Goal: Task Accomplishment & Management: Complete application form

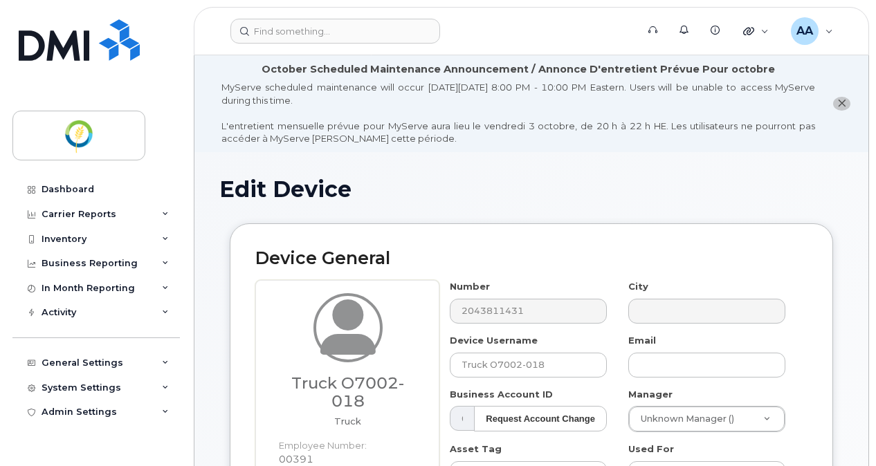
select select "29336448"
select select "29336458"
select select "29336508"
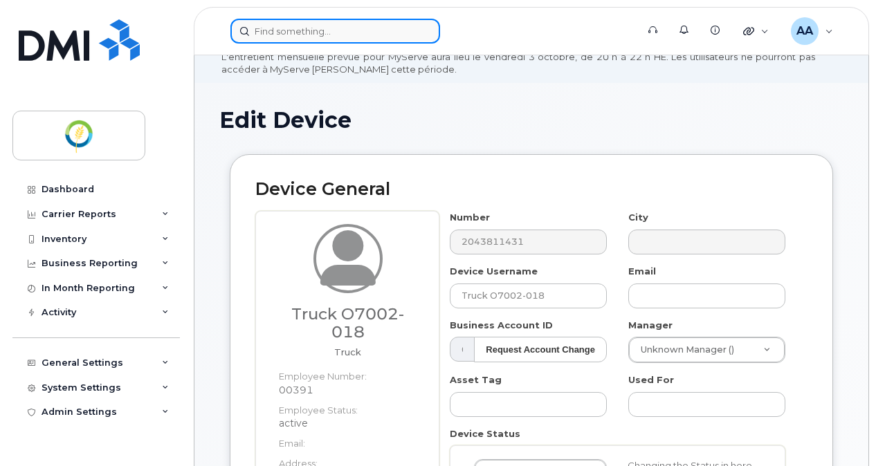
click at [260, 33] on input at bounding box center [335, 31] width 210 height 25
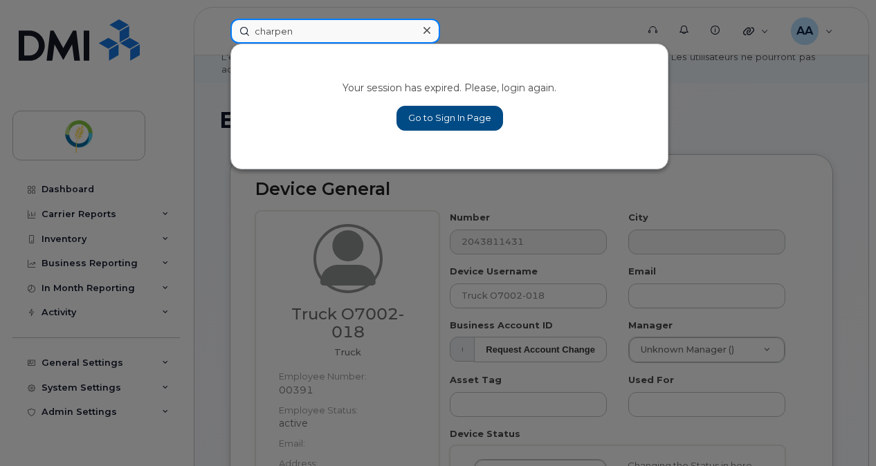
type input "charpen"
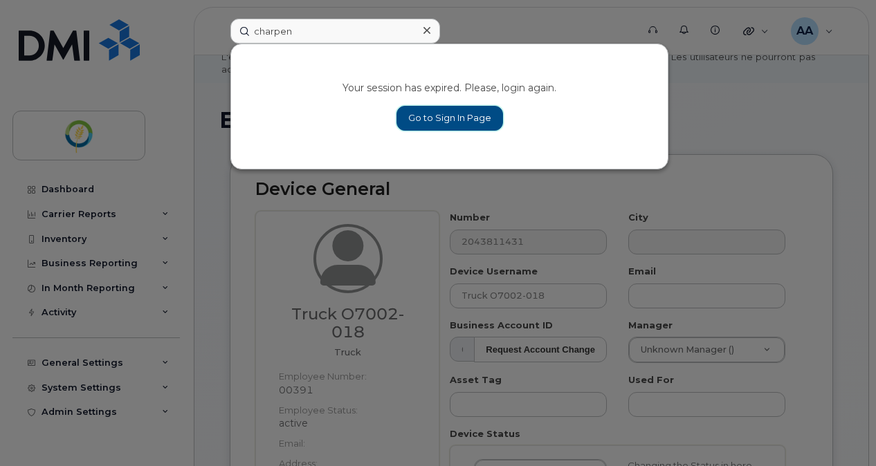
click at [447, 129] on link "Go to Sign In Page" at bounding box center [450, 118] width 107 height 25
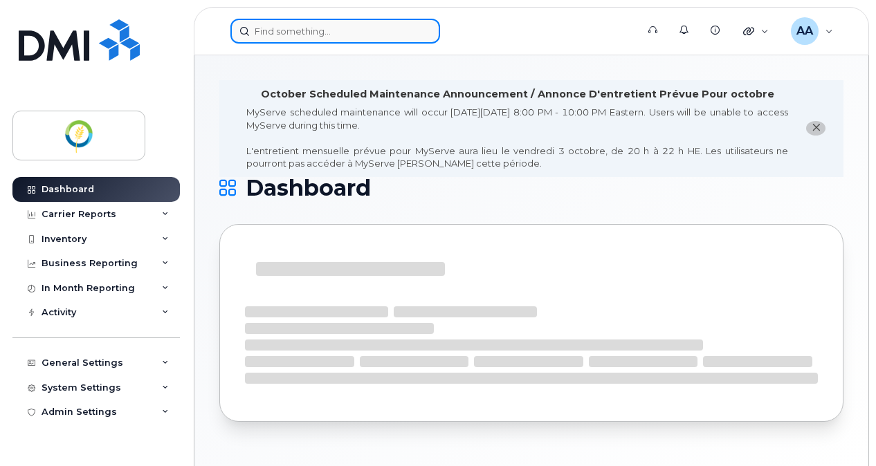
click at [283, 35] on input at bounding box center [335, 31] width 210 height 25
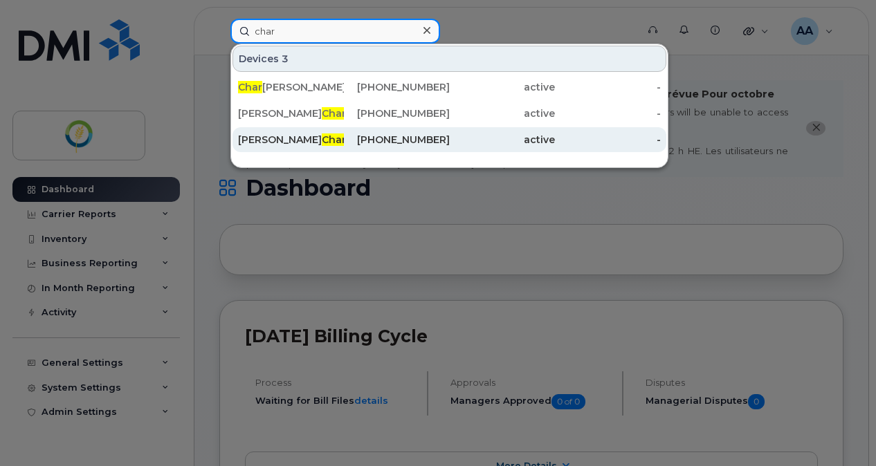
type input "char"
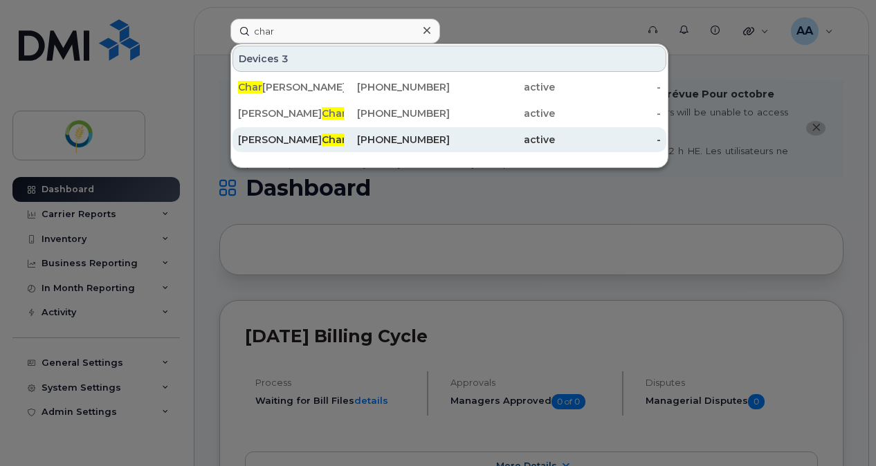
drag, startPoint x: 318, startPoint y: 132, endPoint x: 354, endPoint y: 134, distance: 36.0
click at [318, 133] on div "Jean Philippe Char pentier" at bounding box center [291, 140] width 106 height 14
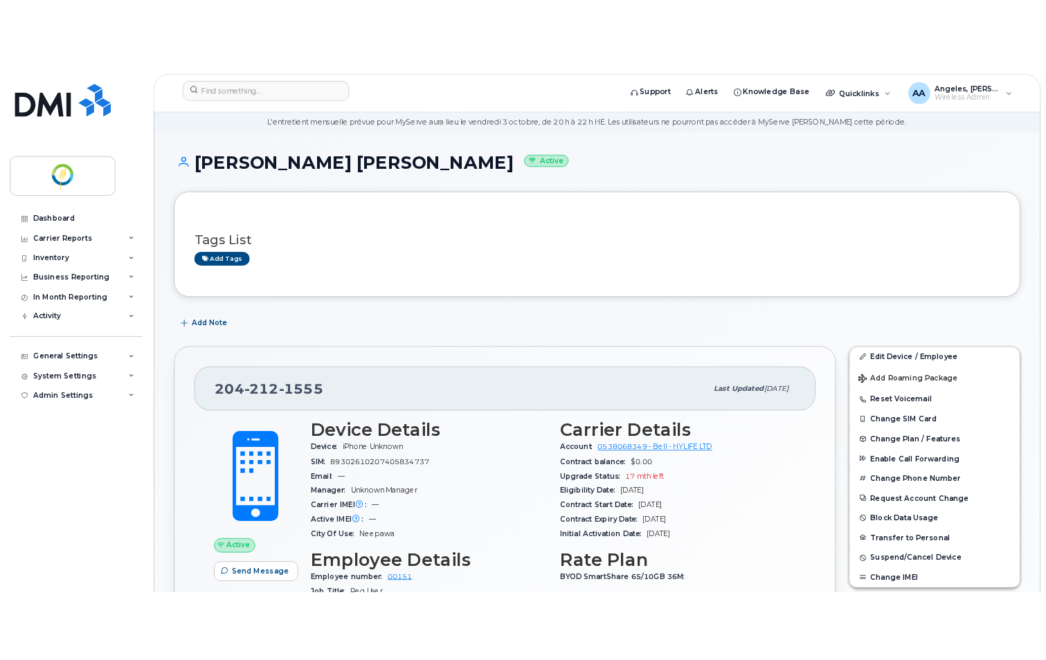
scroll to position [69, 0]
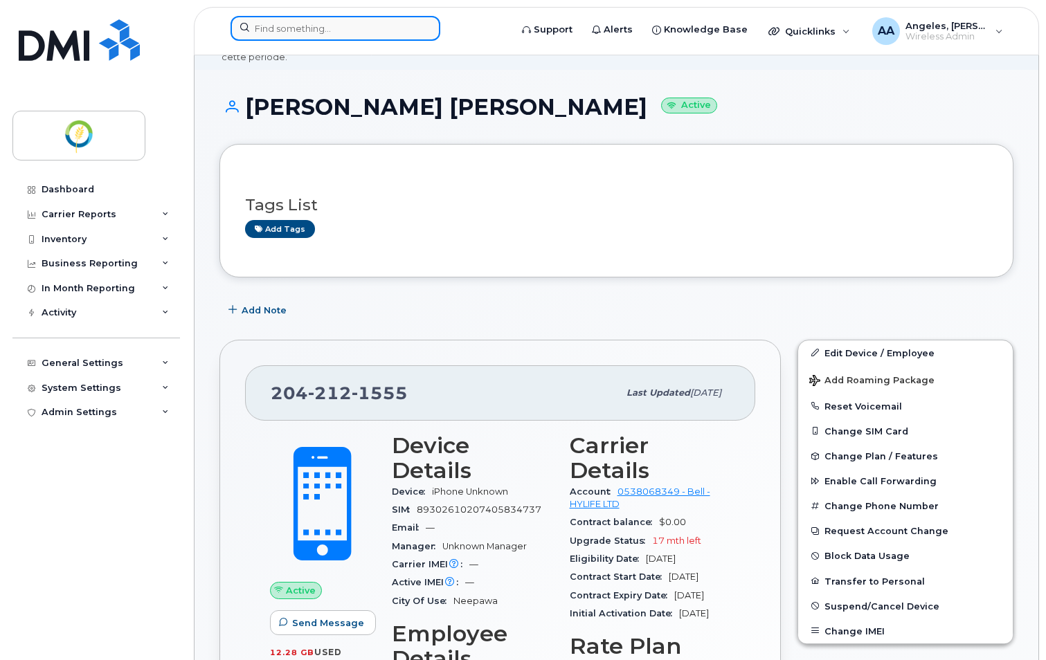
click at [301, 30] on input at bounding box center [335, 28] width 210 height 25
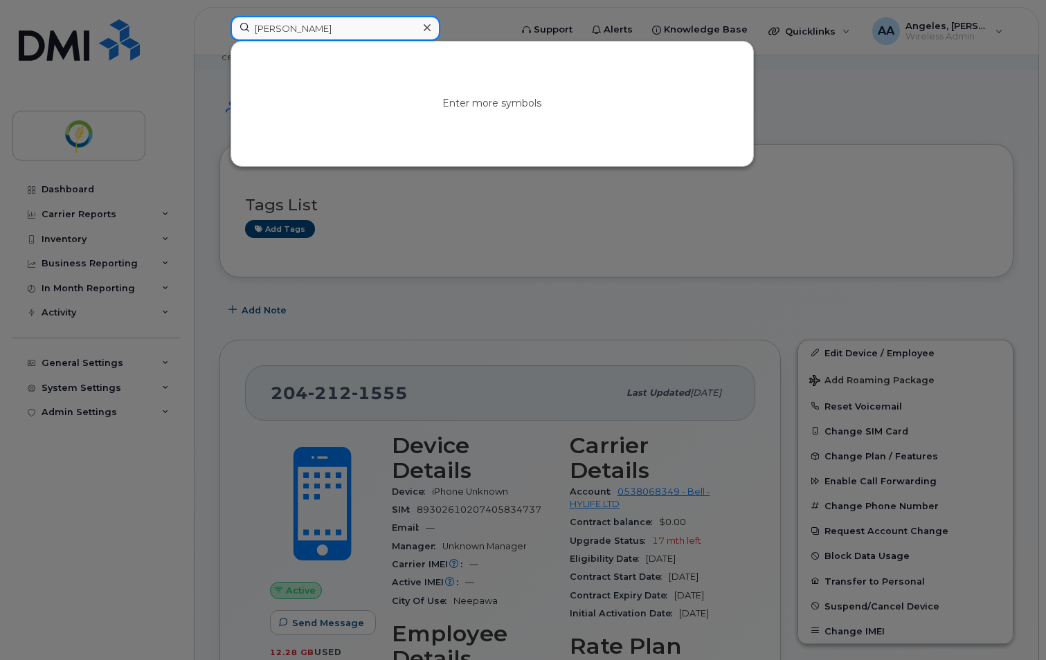
type input "ezra"
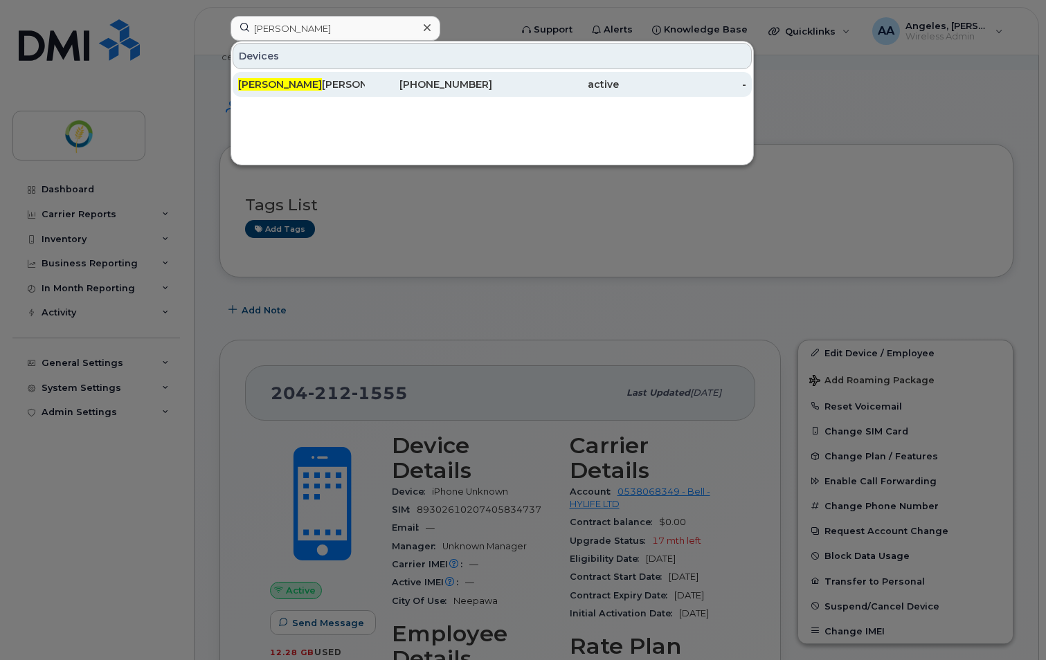
click at [304, 91] on div "Ezra Hoeppner" at bounding box center [301, 85] width 127 height 14
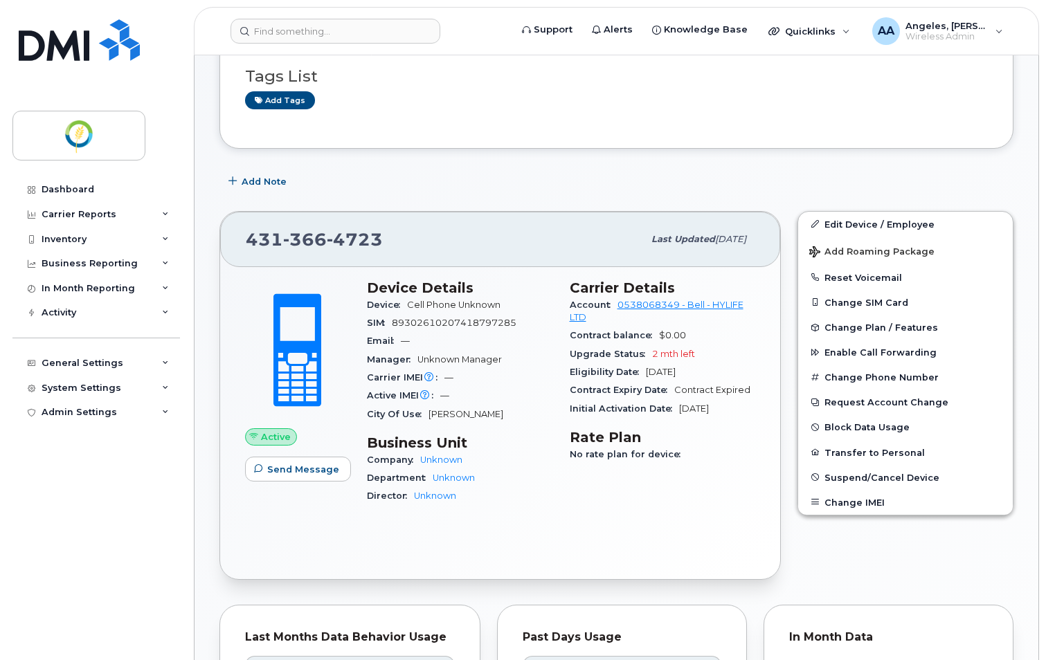
scroll to position [208, 0]
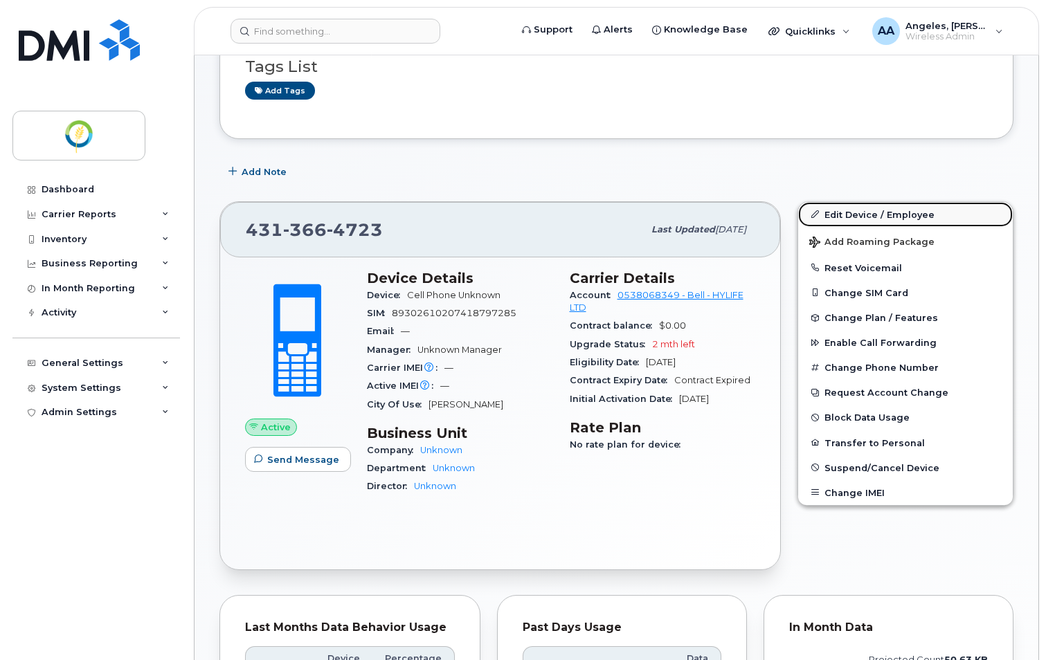
click at [893, 202] on link "Edit Device / Employee" at bounding box center [905, 214] width 215 height 25
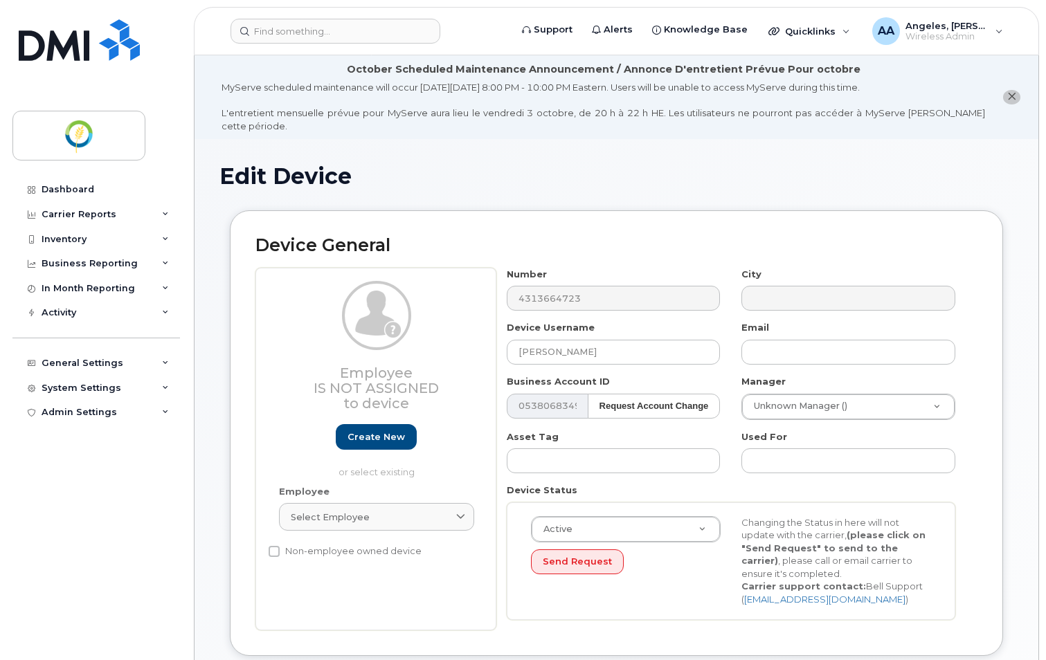
select select "29336434"
select select "29336435"
select select "29336436"
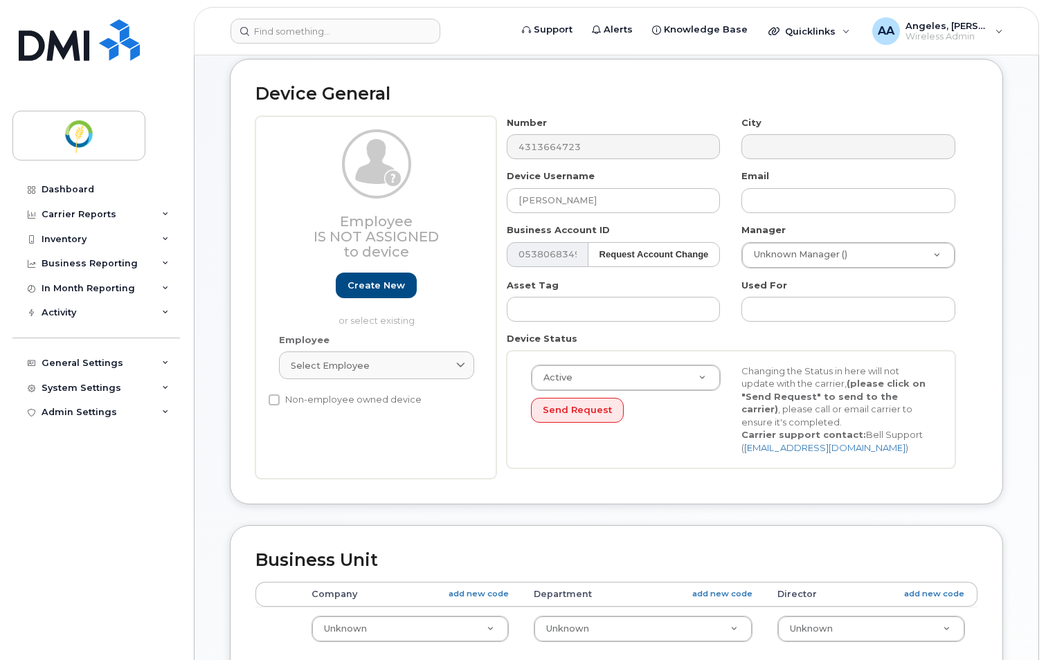
scroll to position [69, 0]
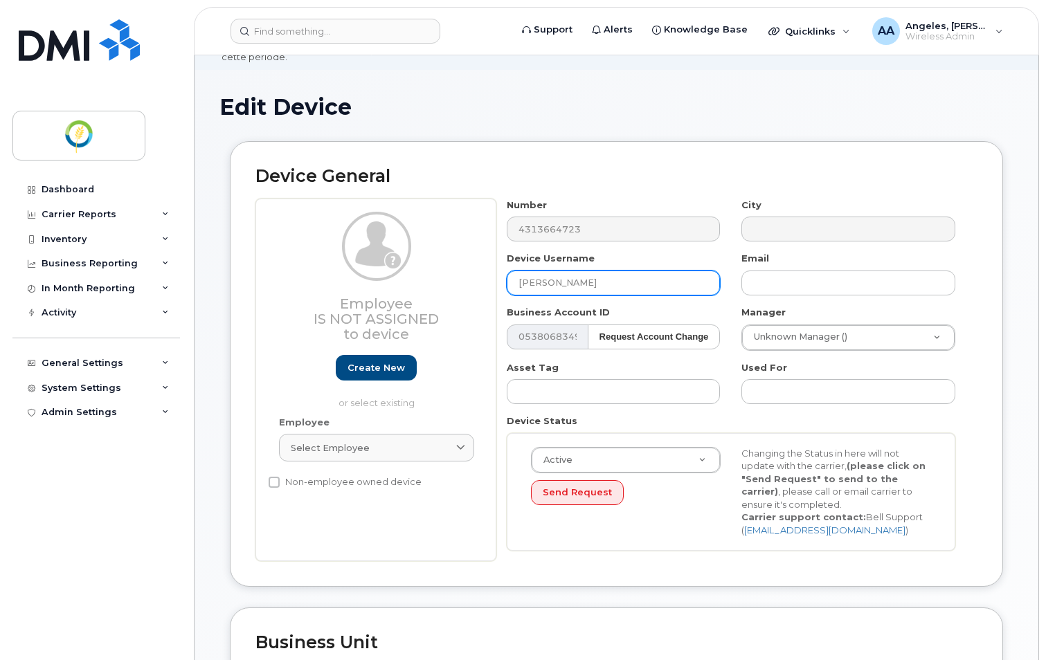
drag, startPoint x: 601, startPoint y: 268, endPoint x: 478, endPoint y: 267, distance: 122.5
click at [478, 267] on div "Employee Is not assigned to device Create new or select existing Employee Selec…" at bounding box center [616, 380] width 722 height 363
click at [372, 358] on link "Create new" at bounding box center [376, 368] width 81 height 26
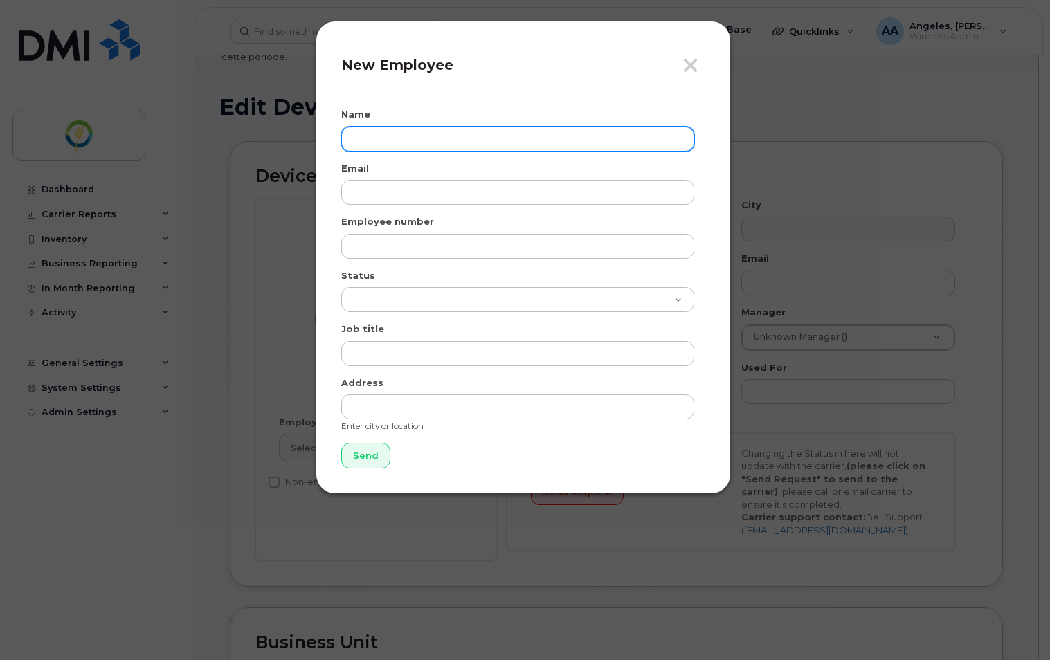
click at [394, 131] on input "text" at bounding box center [517, 139] width 353 height 25
paste input "[PERSON_NAME]"
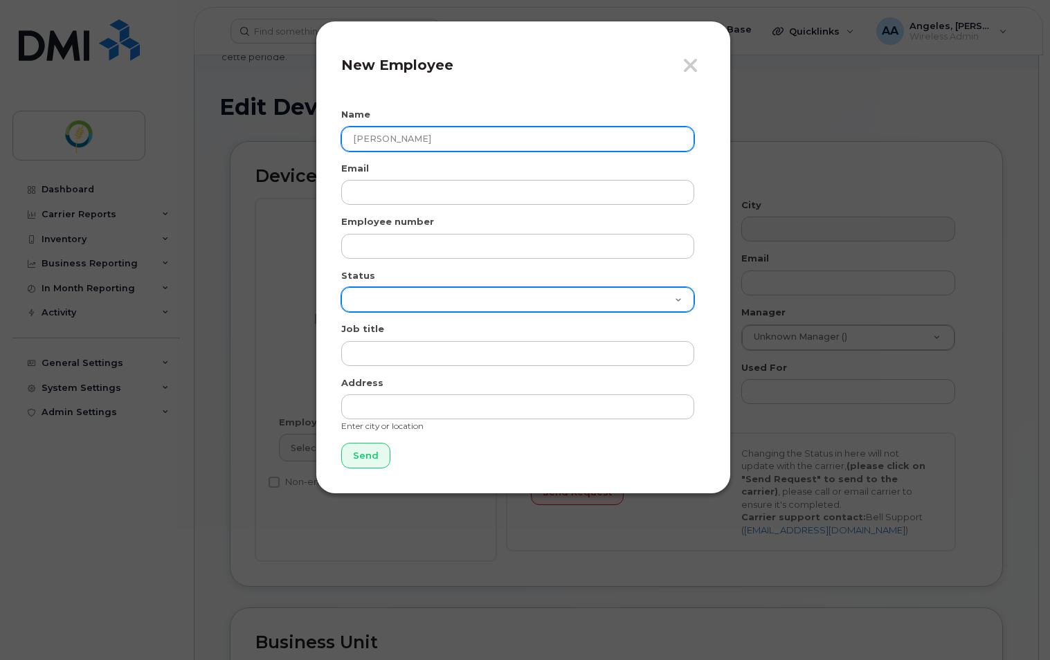
type input "[PERSON_NAME]"
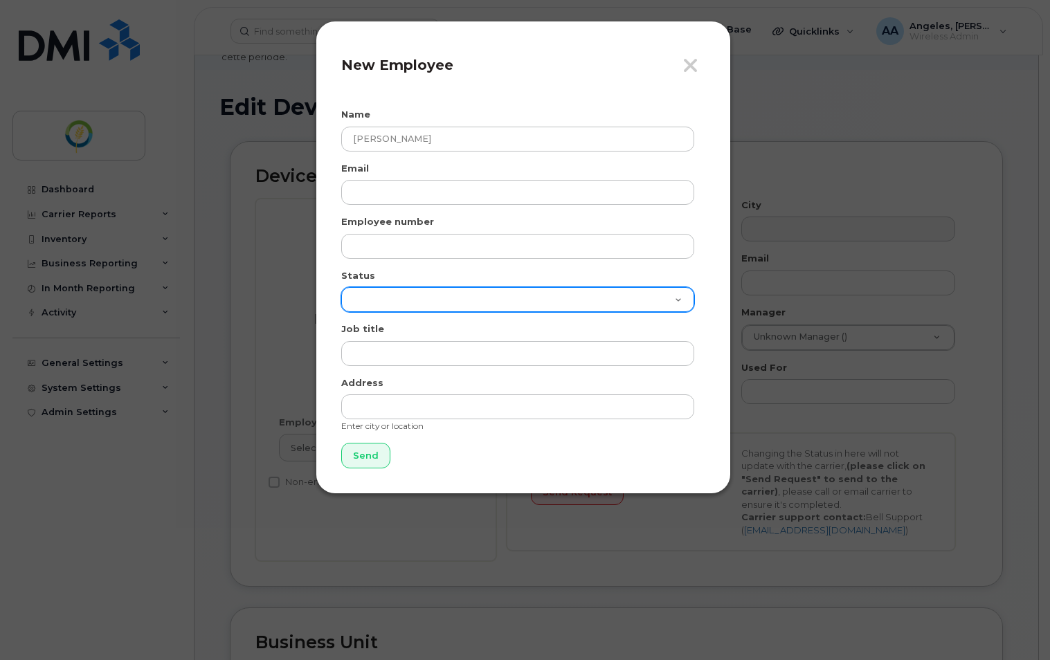
click at [507, 304] on select "Active On-Leave Long Term Short Term Maternity Leave Temp Layoff Inactive" at bounding box center [517, 299] width 353 height 25
click at [504, 307] on select "Active On-Leave Long Term Short Term Maternity Leave Temp Layoff Inactive" at bounding box center [517, 299] width 353 height 25
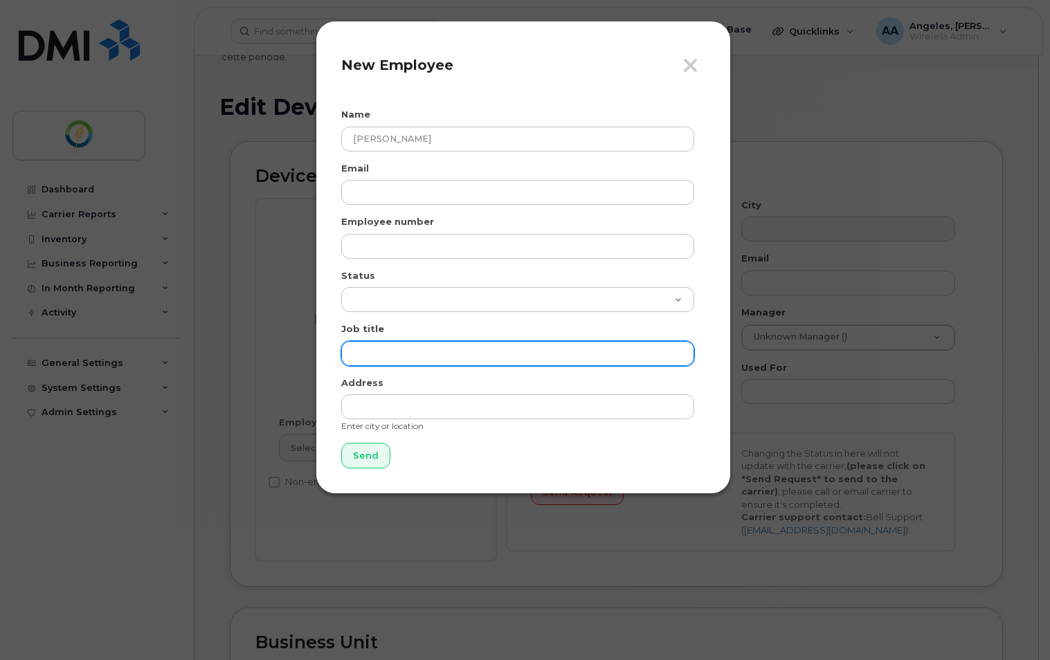
click at [442, 352] on input "text" at bounding box center [517, 353] width 353 height 25
type input "Reg User"
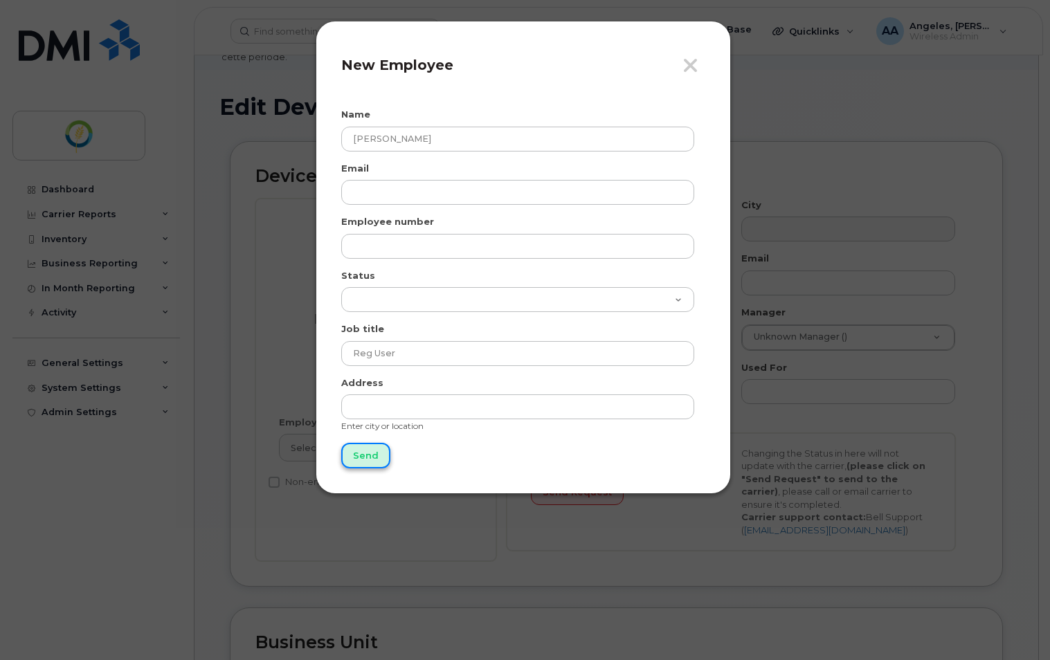
click at [358, 455] on input "Send" at bounding box center [365, 456] width 49 height 26
type input "Send"
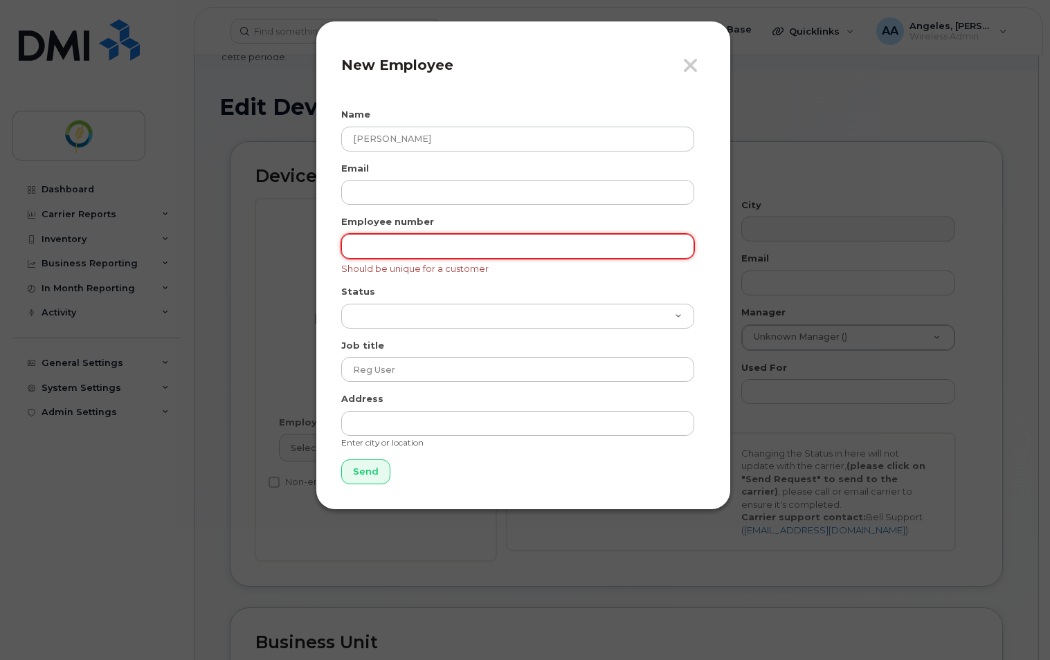
click at [432, 246] on input "text" at bounding box center [517, 246] width 353 height 25
click at [394, 247] on input "00481" at bounding box center [517, 246] width 353 height 25
type input "00483"
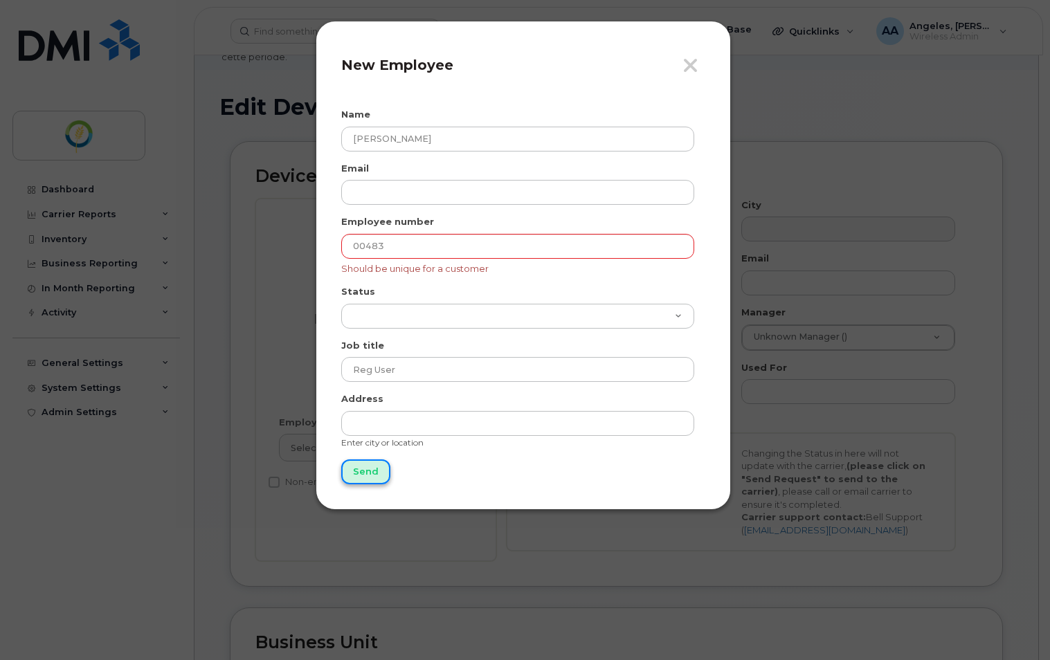
click at [374, 471] on input "Send" at bounding box center [365, 472] width 49 height 26
type input "Sending..."
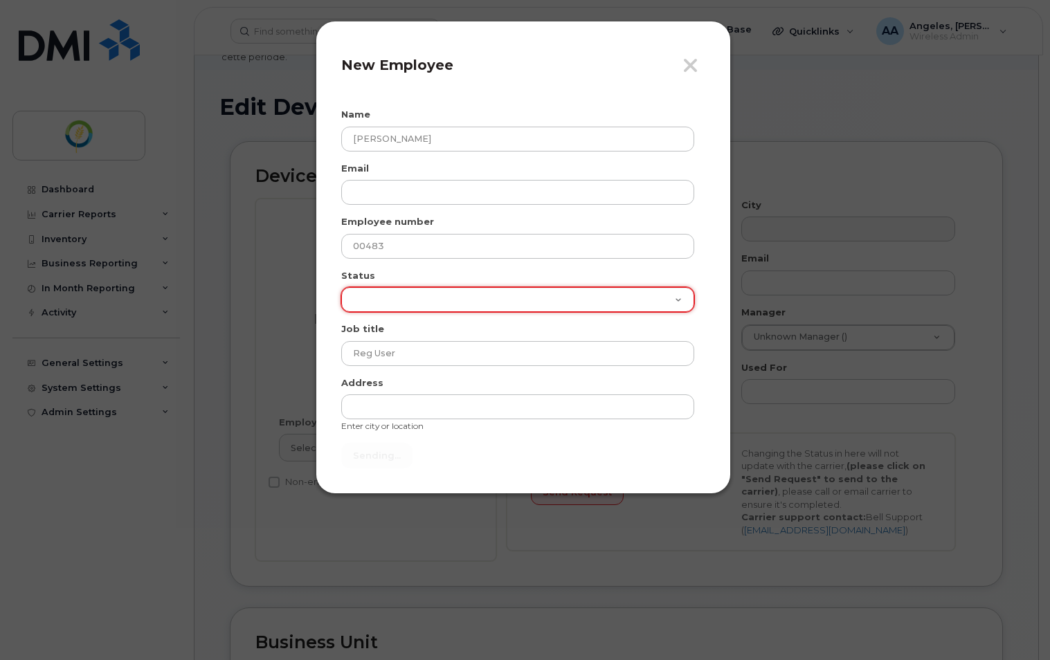
click at [627, 302] on select "Active On-Leave Long Term Short Term Maternity Leave Temp Layoff Inactive" at bounding box center [517, 299] width 353 height 25
select select "active"
click at [341, 287] on select "Active On-Leave Long Term Short Term Maternity Leave Temp Layoff Inactive" at bounding box center [517, 299] width 353 height 25
click at [476, 459] on form "Name Ezra Hoeppner Email Employee number 00483 Status Active On-Leave Long Term…" at bounding box center [523, 288] width 364 height 361
click at [493, 464] on form "Name Ezra Hoeppner Email Employee number 00483 Status Active On-Leave Long Term…" at bounding box center [523, 288] width 364 height 361
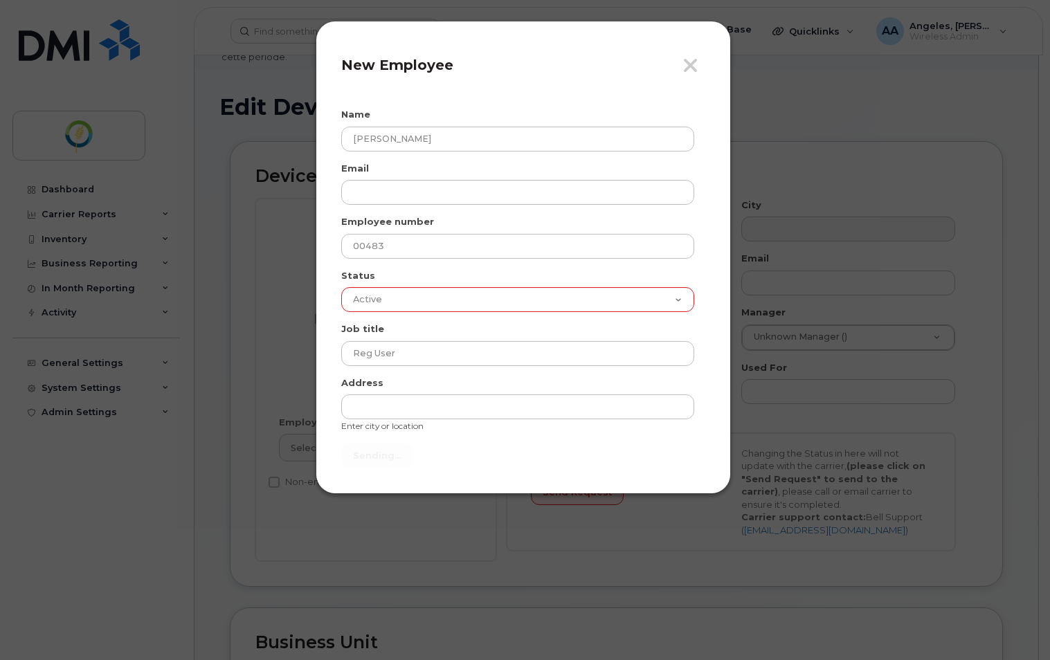
click at [655, 446] on form "Name Ezra Hoeppner Email Employee number 00483 Status Active On-Leave Long Term…" at bounding box center [523, 288] width 364 height 361
click at [694, 71] on icon "button" at bounding box center [690, 65] width 16 height 21
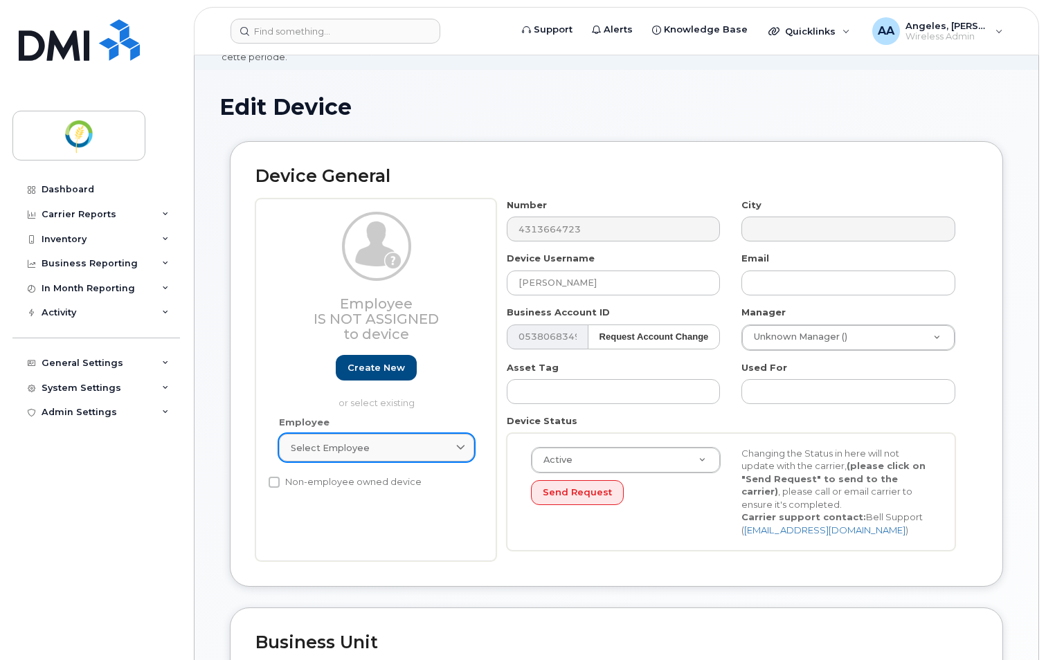
click at [437, 441] on div "Select employee" at bounding box center [377, 447] width 172 height 13
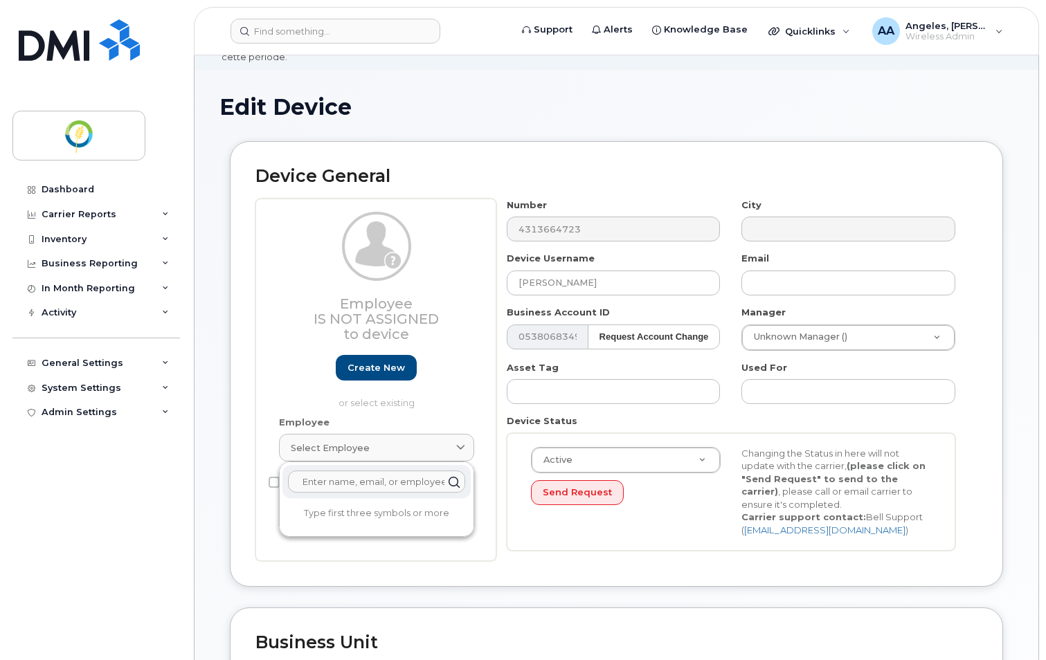
click at [383, 471] on input "text" at bounding box center [376, 482] width 177 height 22
type input "[PERSON_NAME]"
click at [375, 363] on link "Create new" at bounding box center [376, 368] width 81 height 26
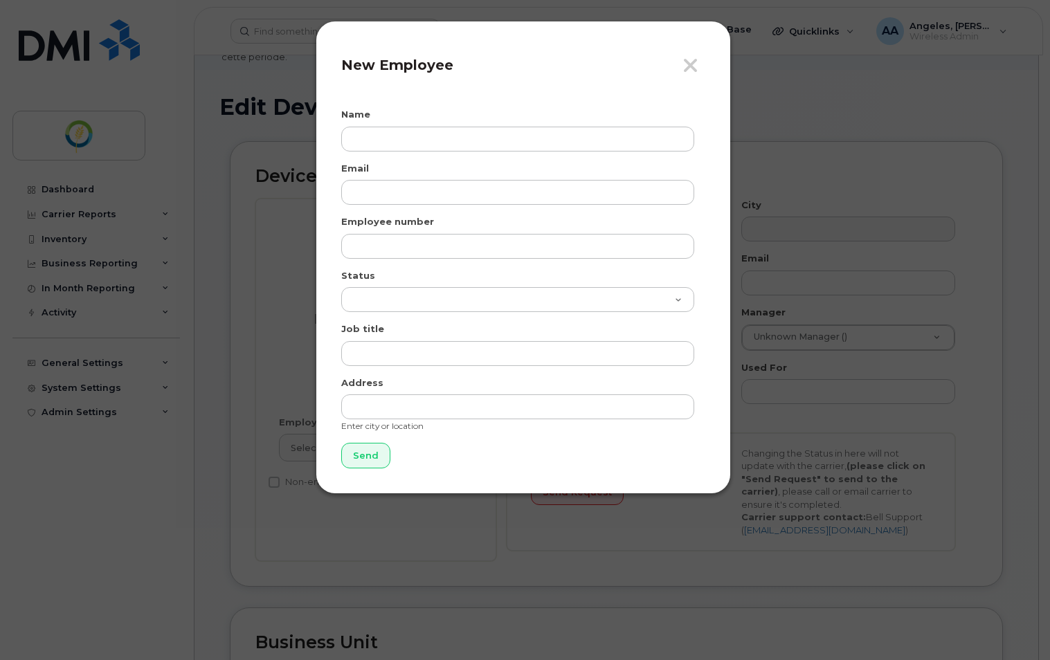
click at [415, 153] on form "Name Email Employee number Status Active On-Leave Long Term Short Term Maternit…" at bounding box center [523, 288] width 364 height 361
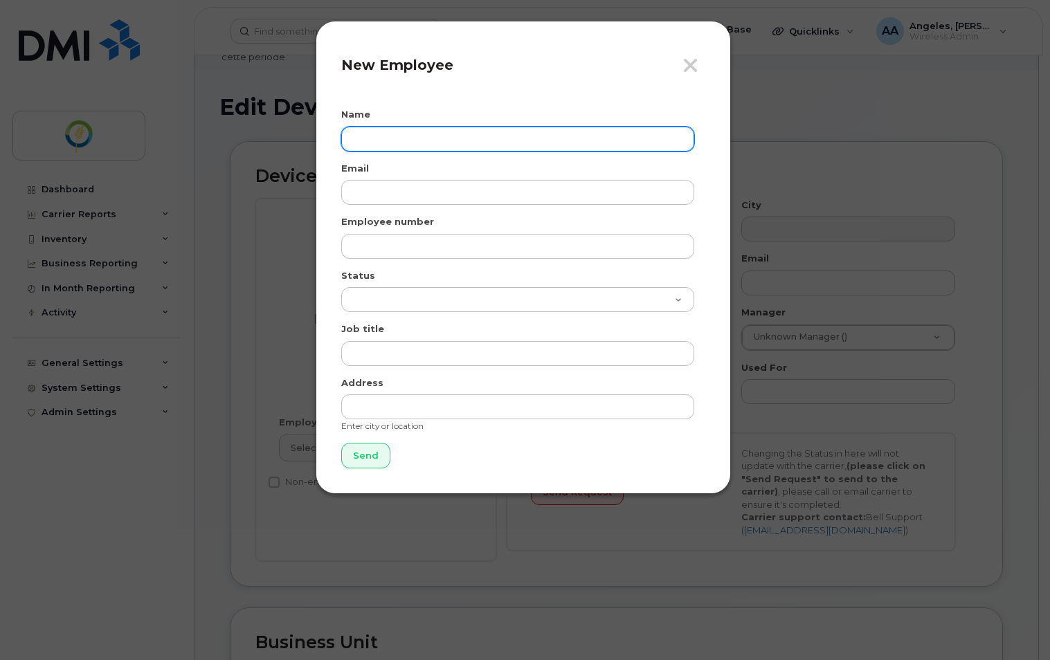
click at [418, 141] on input "text" at bounding box center [517, 139] width 353 height 25
paste input "Ezra Hoeppner"
type input "Ezra Hoeppner"
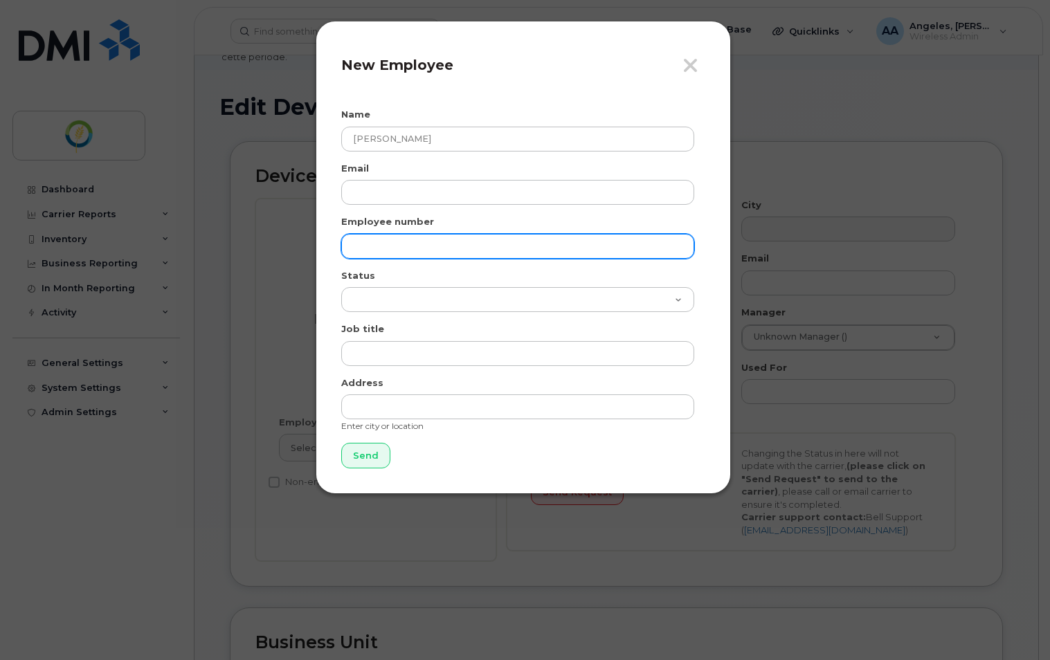
click at [413, 251] on input "text" at bounding box center [517, 246] width 353 height 25
click at [399, 247] on input "00481" at bounding box center [517, 246] width 353 height 25
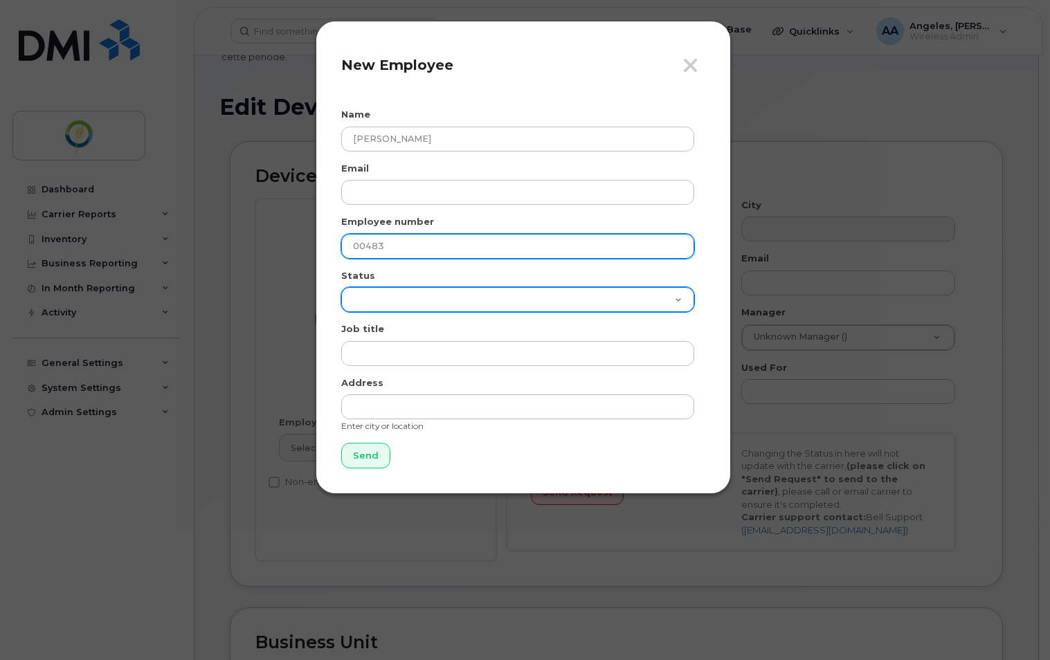
type input "00483"
click at [529, 300] on select "Active On-Leave Long Term Short Term Maternity Leave Temp Layoff Inactive" at bounding box center [517, 299] width 353 height 25
select select "active"
click at [341, 287] on select "Active On-Leave Long Term Short Term Maternity Leave Temp Layoff Inactive" at bounding box center [517, 299] width 353 height 25
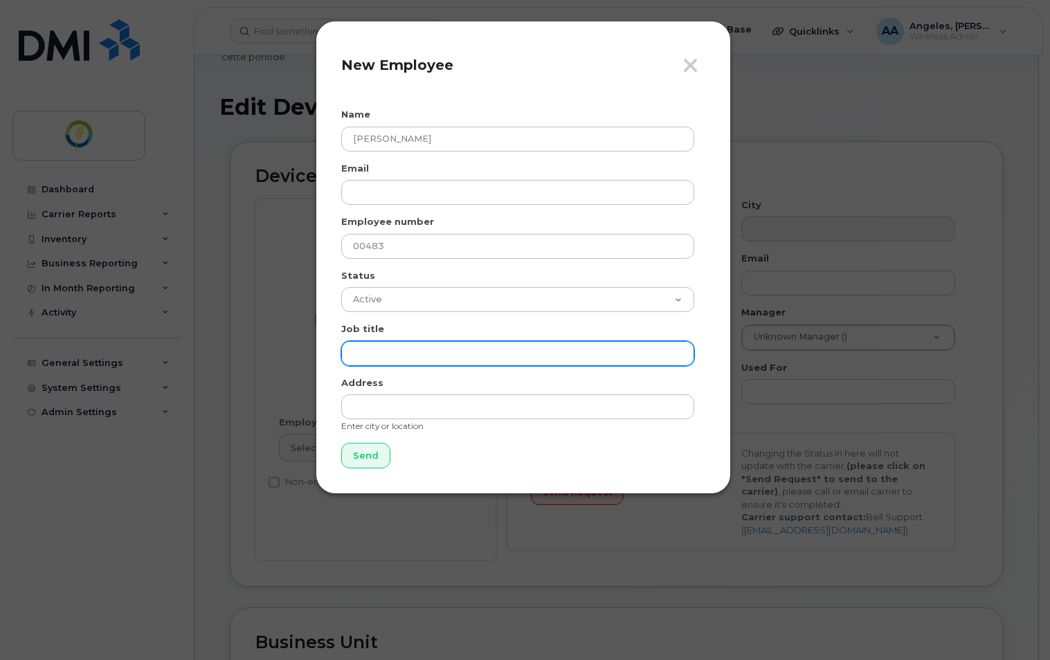
click at [491, 354] on input "text" at bounding box center [517, 353] width 353 height 25
type input "Reg User"
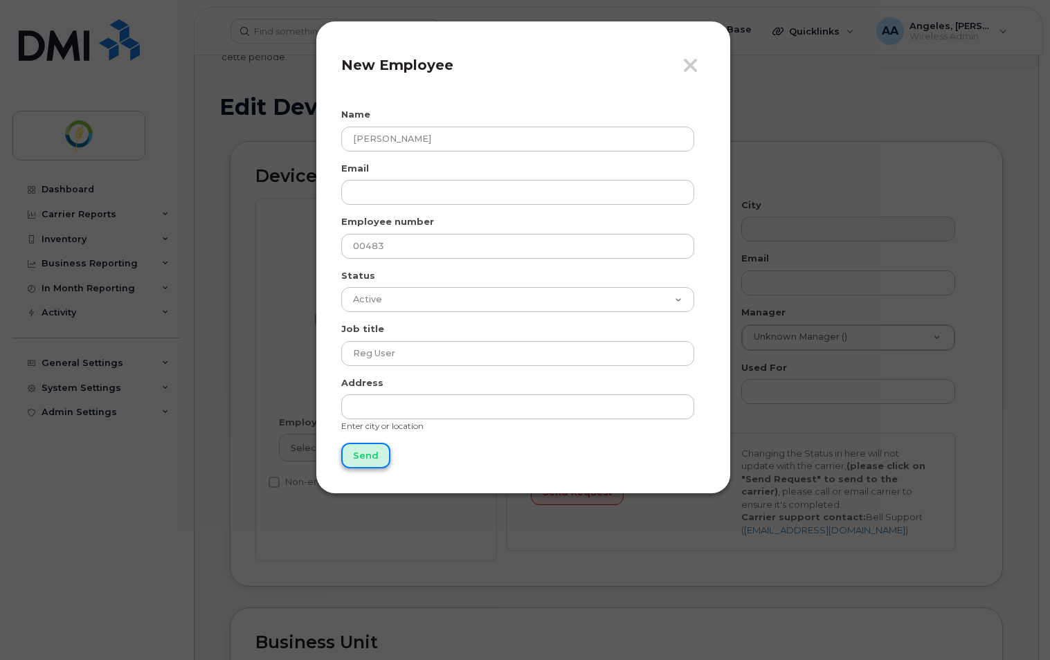
click at [359, 458] on input "Send" at bounding box center [365, 456] width 49 height 26
type input "Sending..."
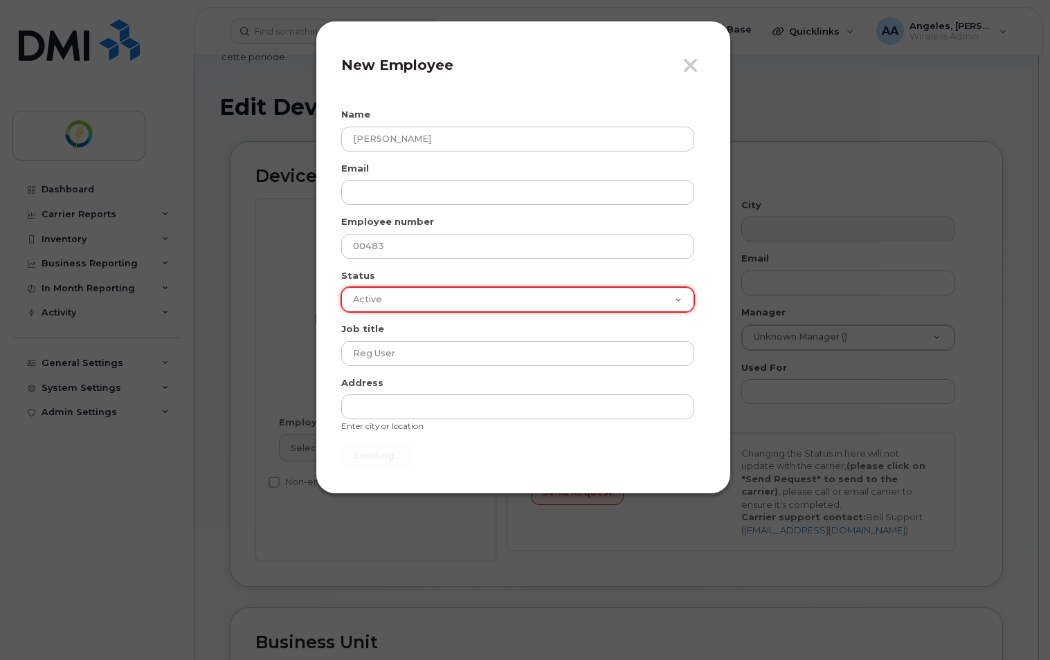
click at [619, 302] on select "Active On-Leave Long Term Short Term Maternity Leave Temp Layoff Inactive" at bounding box center [517, 299] width 353 height 25
click at [341, 287] on select "Active On-Leave Long Term Short Term Maternity Leave Temp Layoff Inactive" at bounding box center [517, 299] width 353 height 25
click at [568, 301] on select "Active On-Leave Long Term Short Term Maternity Leave Temp Layoff Inactive" at bounding box center [517, 299] width 353 height 25
click at [341, 287] on select "Active On-Leave Long Term Short Term Maternity Leave Temp Layoff Inactive" at bounding box center [517, 299] width 353 height 25
select select "active"
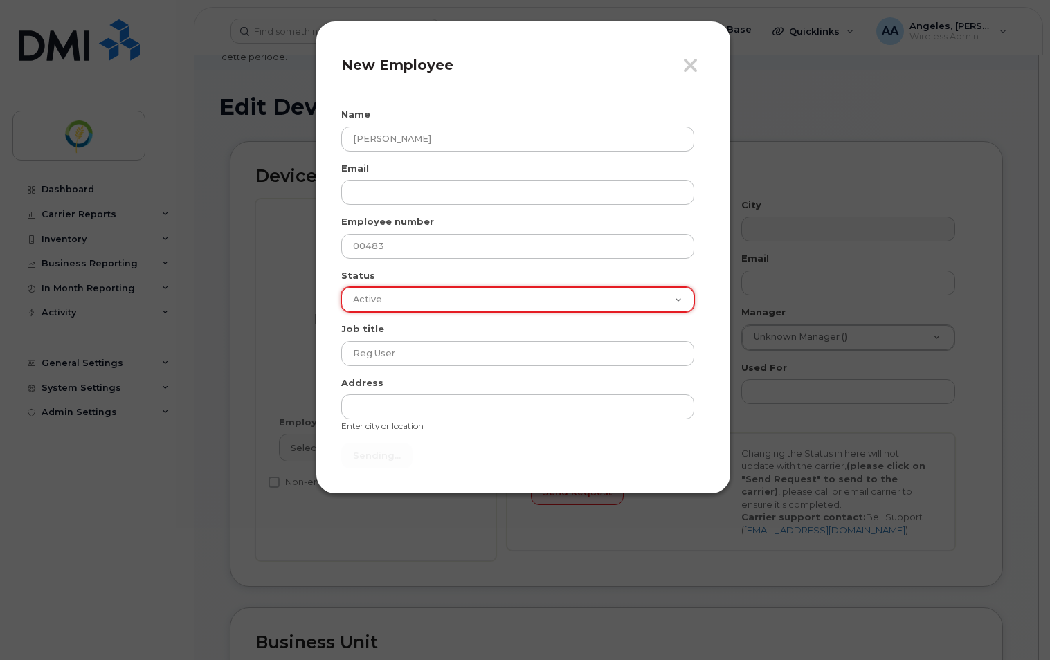
click at [341, 287] on select "Active On-Leave Long Term Short Term Maternity Leave Temp Layoff Inactive" at bounding box center [517, 299] width 353 height 25
click at [480, 453] on form "Name Ezra Hoeppner Email Employee number 00483 Status Active On-Leave Long Term…" at bounding box center [523, 288] width 364 height 361
click at [683, 295] on select "Active On-Leave Long Term Short Term Maternity Leave Temp Layoff Inactive" at bounding box center [517, 299] width 353 height 25
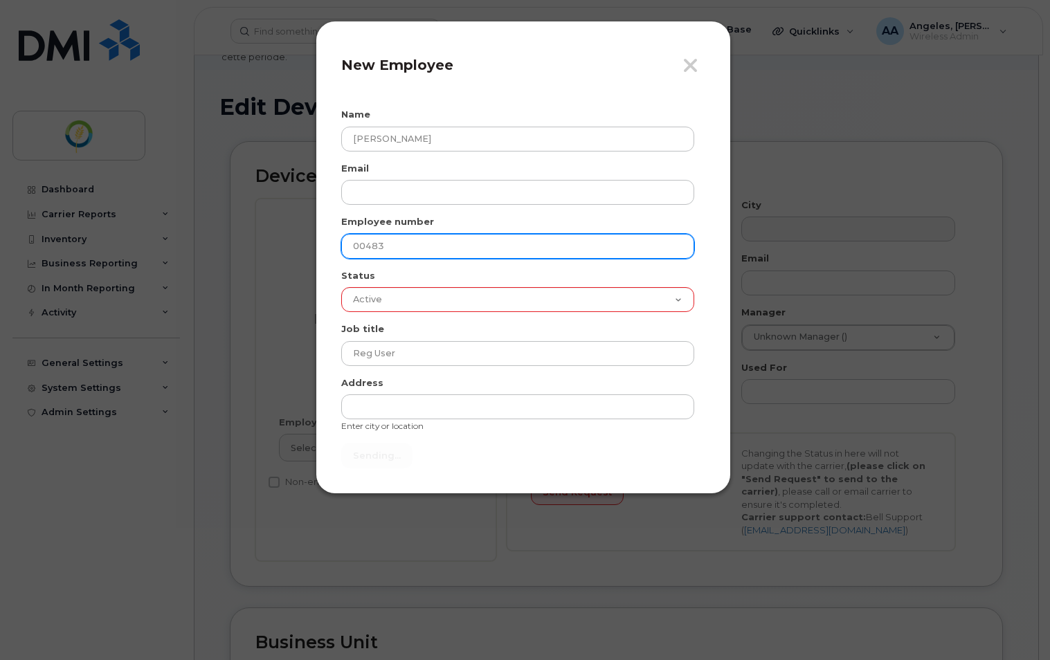
click at [471, 246] on input "00483" at bounding box center [517, 246] width 353 height 25
type input "00484"
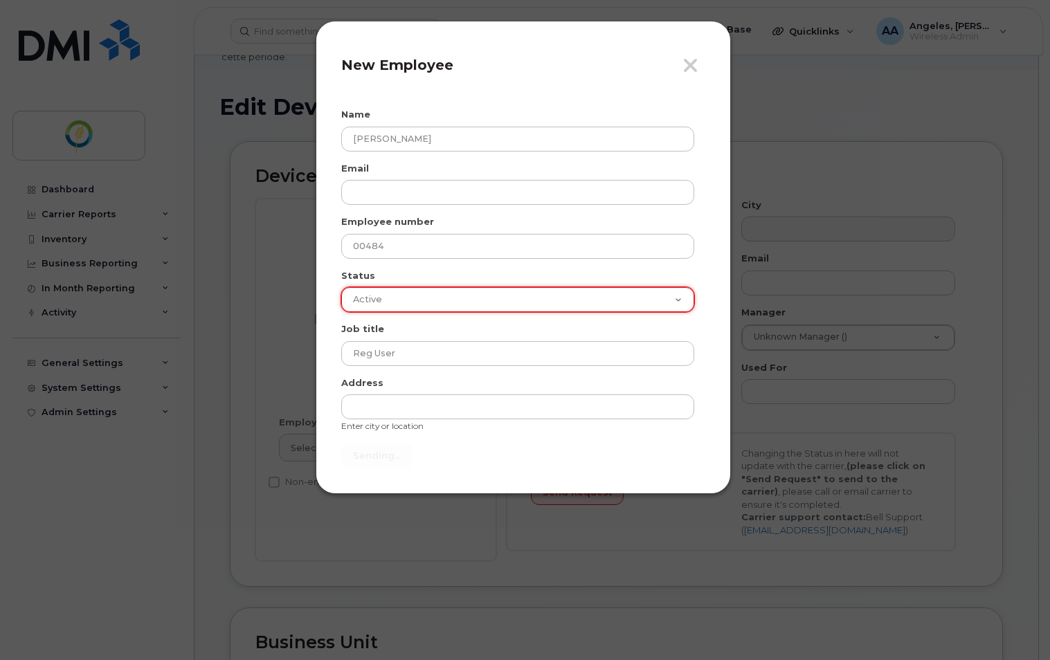
click at [452, 308] on select "Active On-Leave Long Term Short Term Maternity Leave Temp Layoff Inactive" at bounding box center [517, 299] width 353 height 25
click at [341, 287] on select "Active On-Leave Long Term Short Term Maternity Leave Temp Layoff Inactive" at bounding box center [517, 299] width 353 height 25
click at [480, 444] on form "Name Ezra Hoeppner Email Employee number 00484 Status Active On-Leave Long Term…" at bounding box center [523, 288] width 364 height 361
click at [546, 309] on select "Active On-Leave Long Term Short Term Maternity Leave Temp Layoff Inactive" at bounding box center [517, 299] width 353 height 25
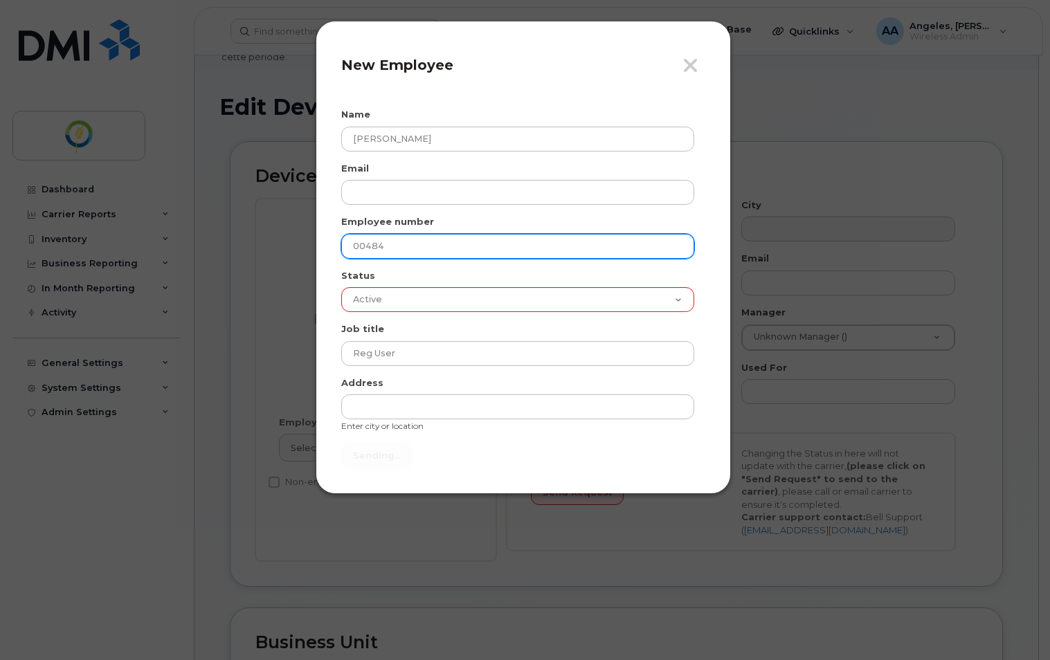
click at [440, 251] on input "00484" at bounding box center [517, 246] width 353 height 25
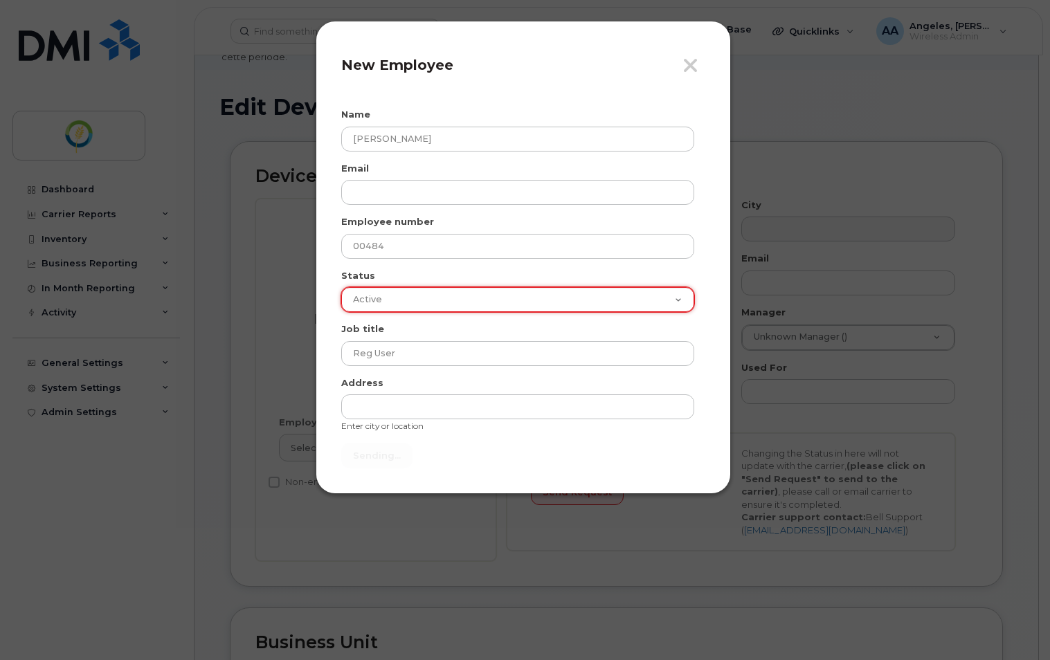
click at [623, 307] on select "Active On-Leave Long Term Short Term Maternity Leave Temp Layoff Inactive" at bounding box center [517, 299] width 353 height 25
click at [341, 287] on select "Active On-Leave Long Term Short Term Maternity Leave Temp Layoff Inactive" at bounding box center [517, 299] width 353 height 25
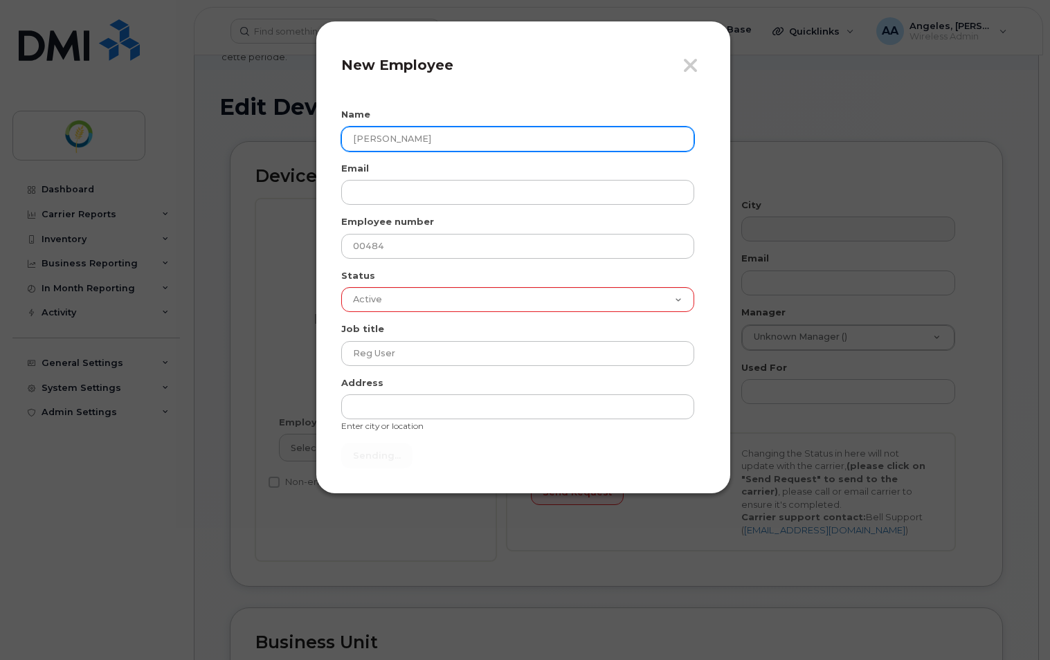
click at [558, 142] on input "Ezra Hoeppner" at bounding box center [517, 139] width 353 height 25
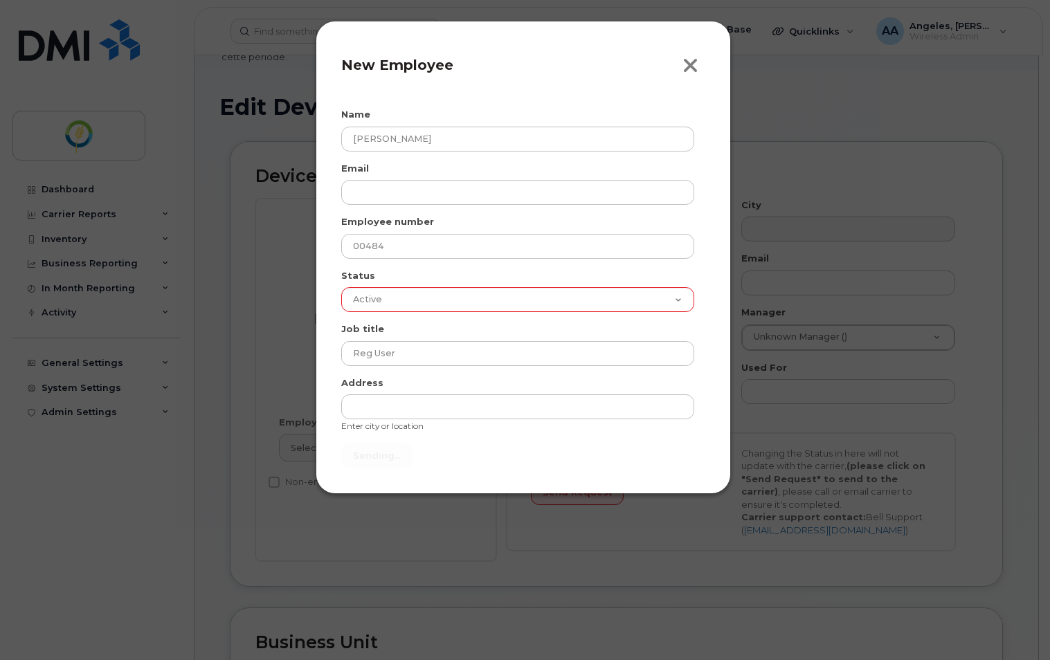
click at [688, 65] on icon "button" at bounding box center [690, 65] width 16 height 21
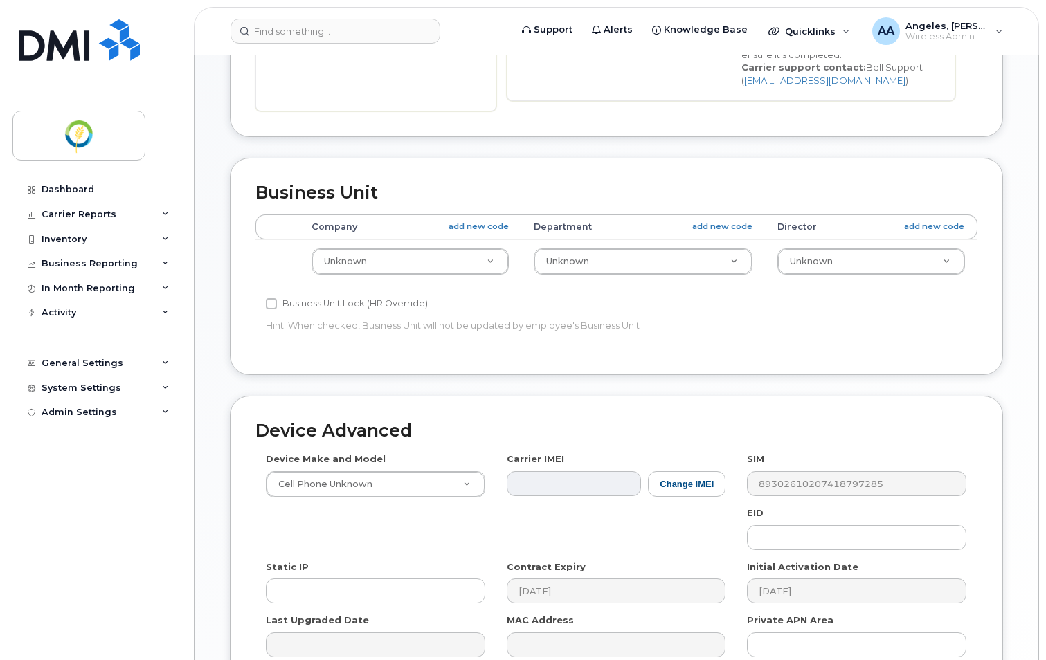
scroll to position [554, 0]
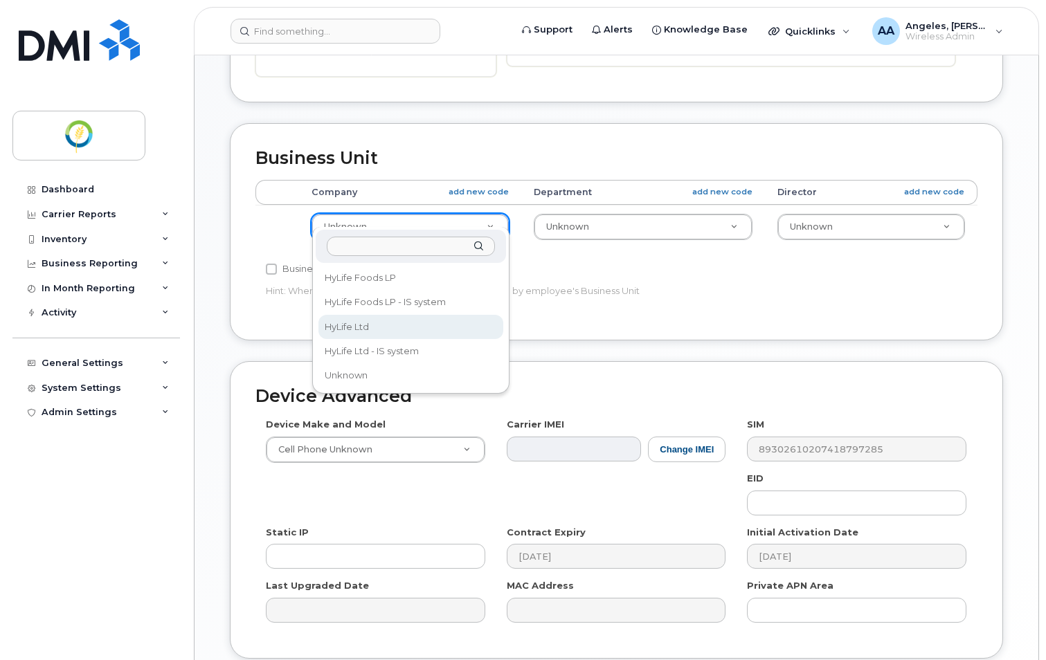
select select "29336448"
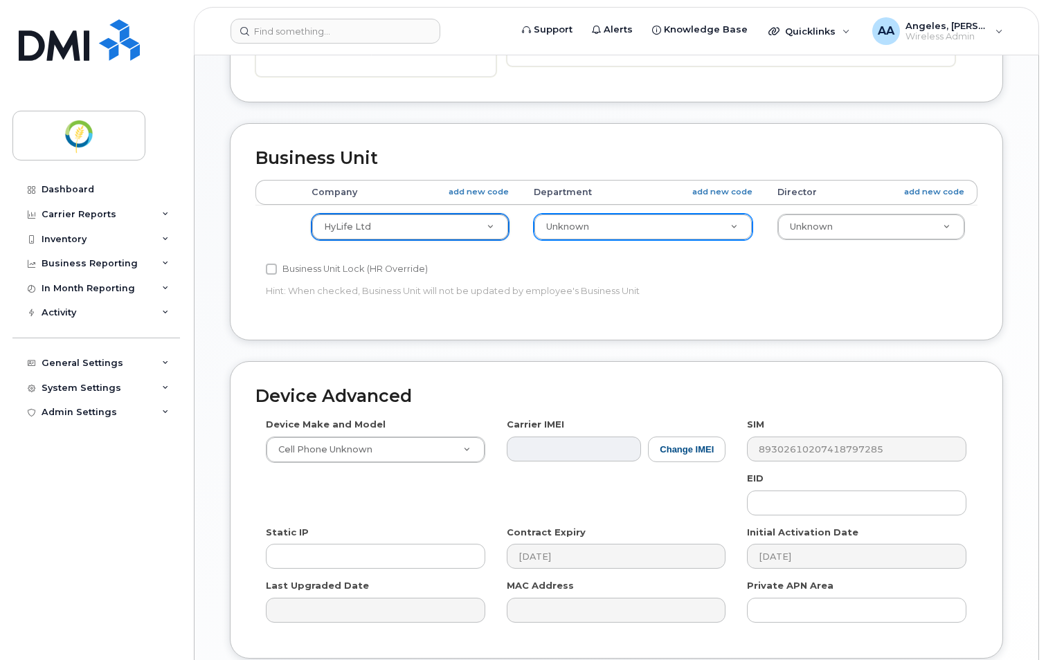
drag, startPoint x: 734, startPoint y: 215, endPoint x: 722, endPoint y: 234, distance: 23.0
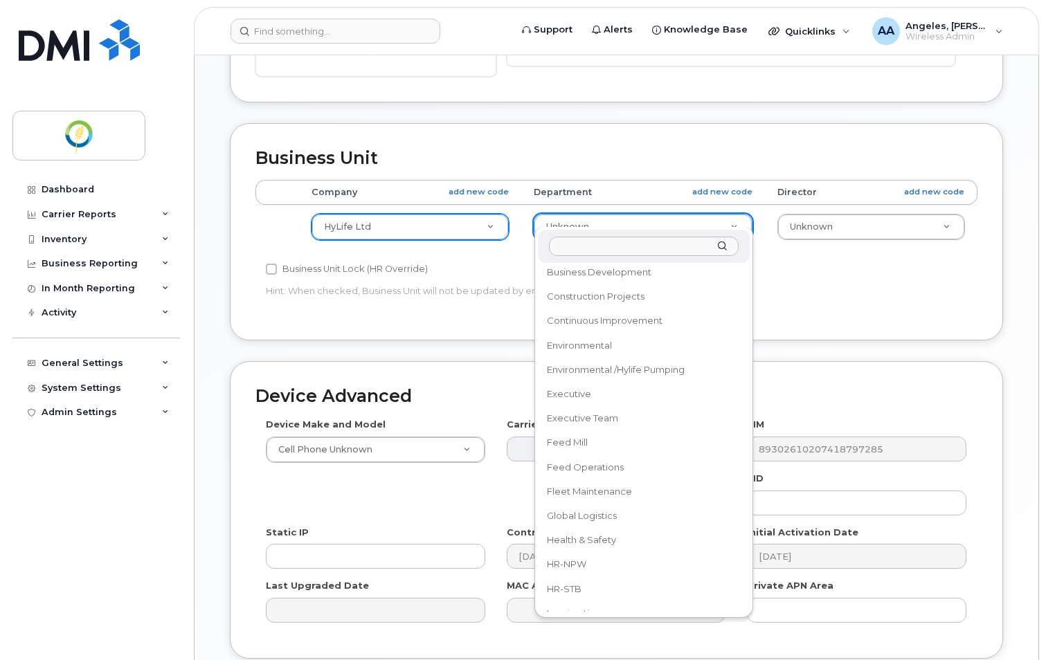
scroll to position [223, 0]
drag, startPoint x: 580, startPoint y: 467, endPoint x: 811, endPoint y: 353, distance: 257.8
select select "29336485"
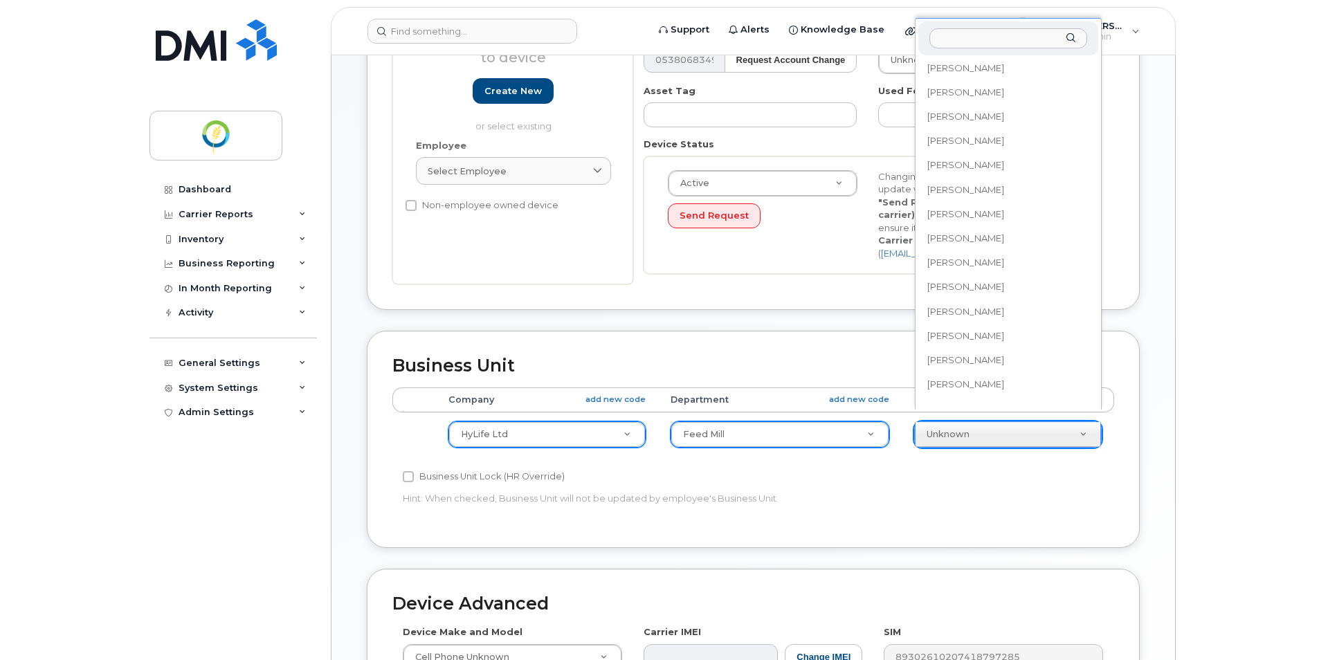
scroll to position [0, 0]
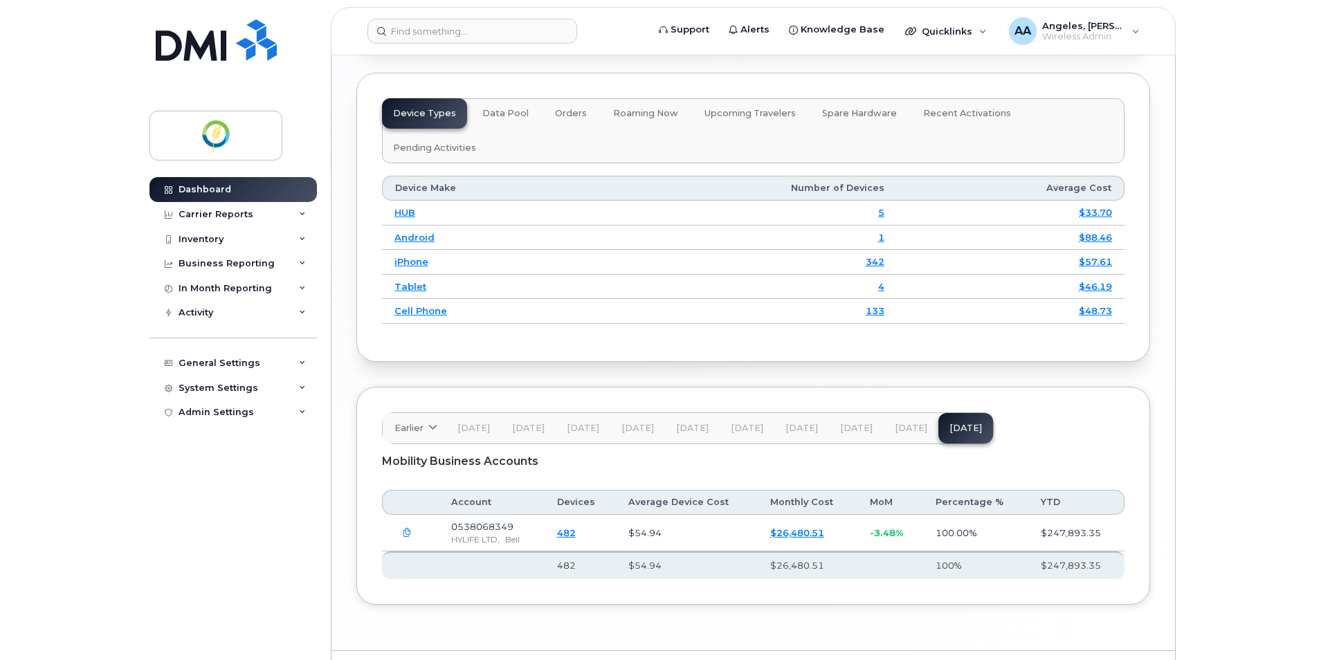
scroll to position [1796, 0]
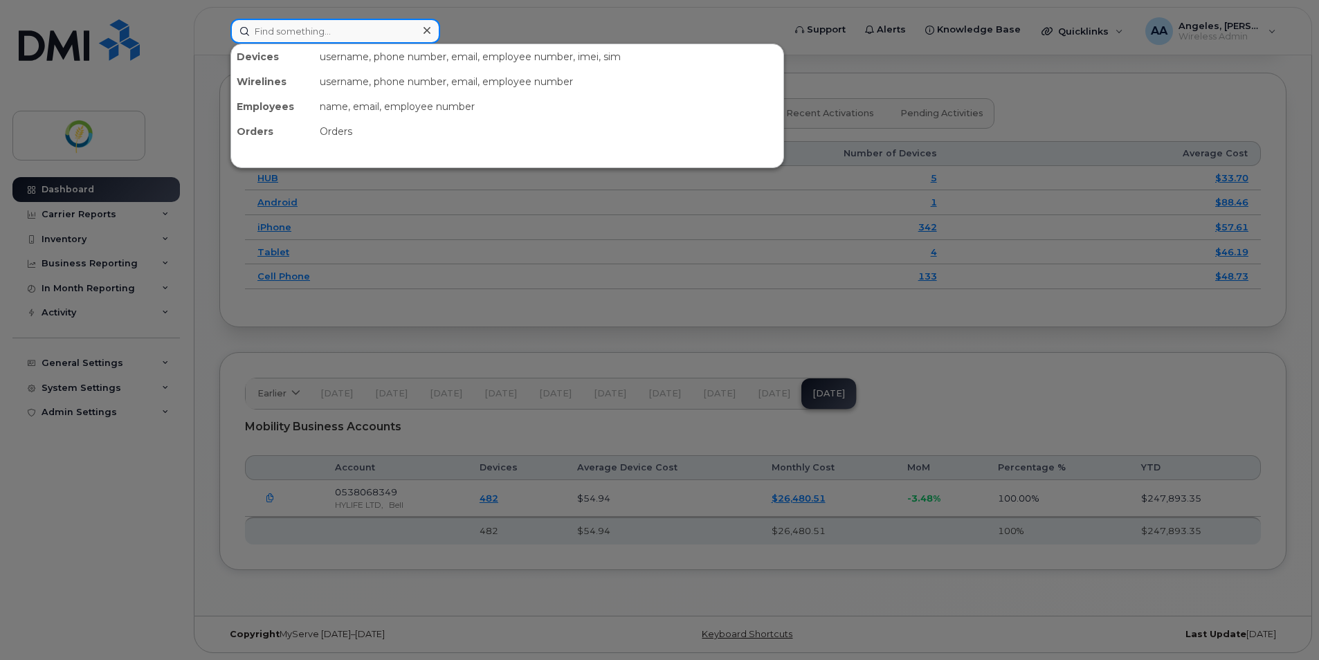
click at [277, 32] on input at bounding box center [335, 31] width 210 height 25
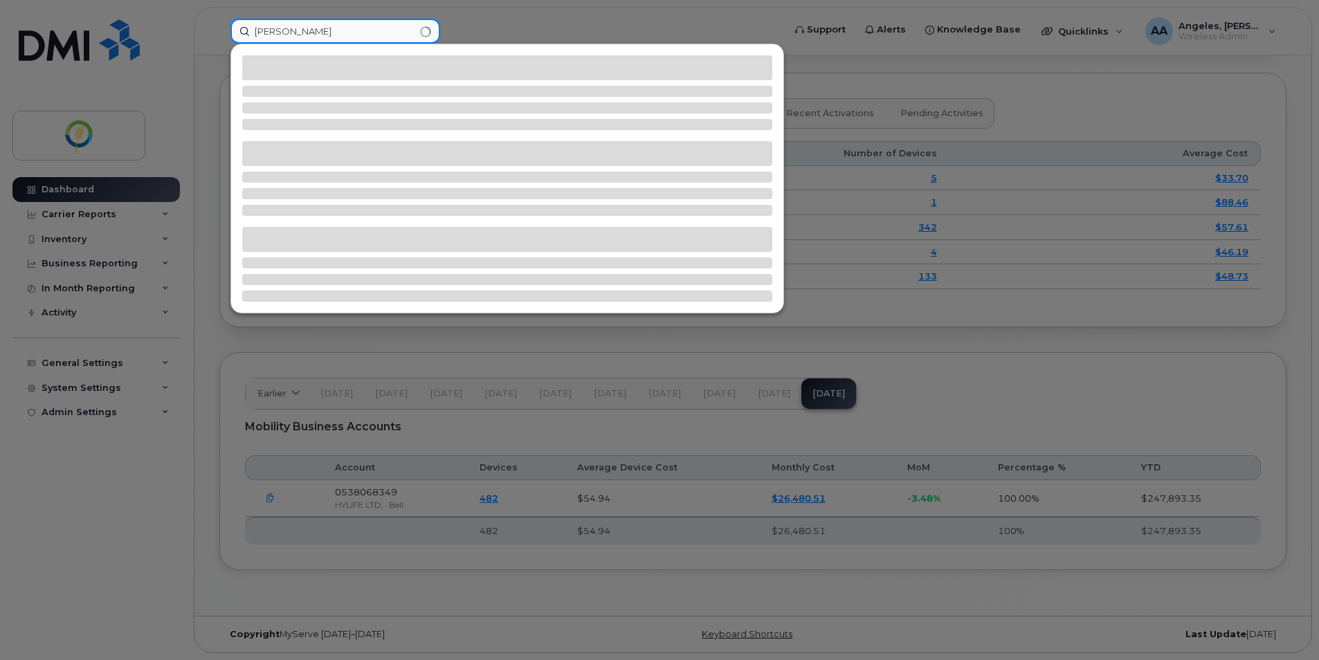
type input "John"
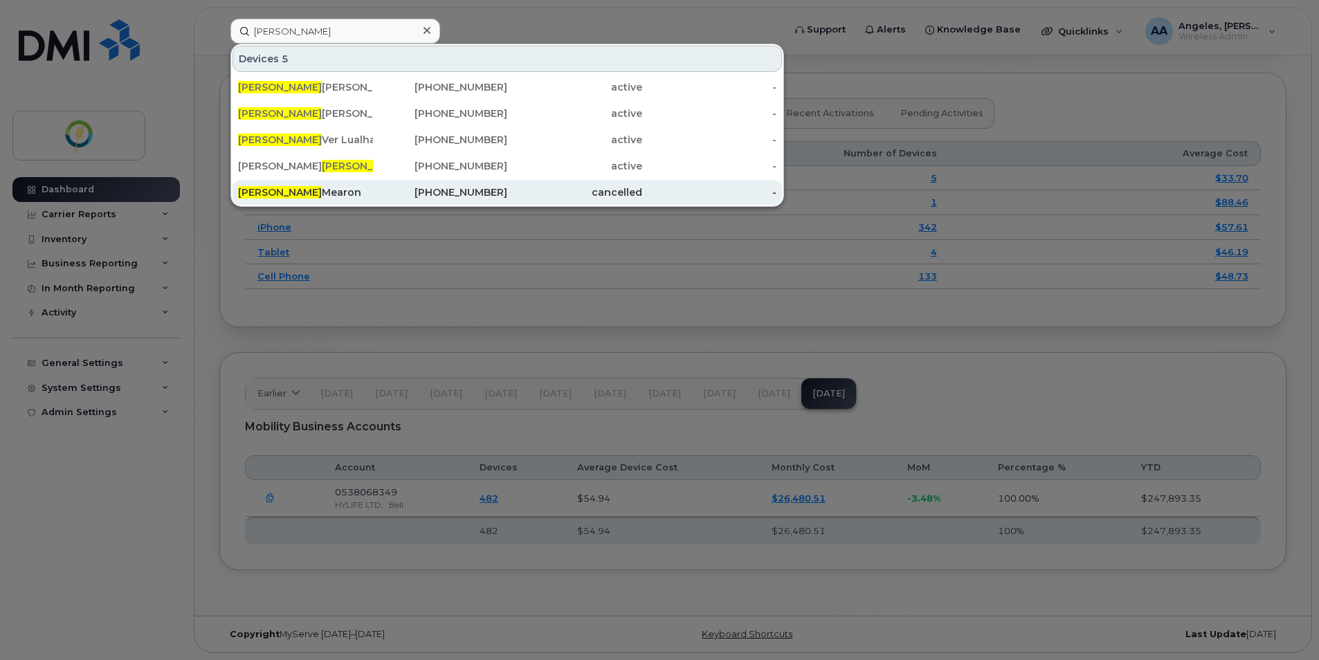
click at [322, 186] on div "John Mearon" at bounding box center [305, 192] width 135 height 14
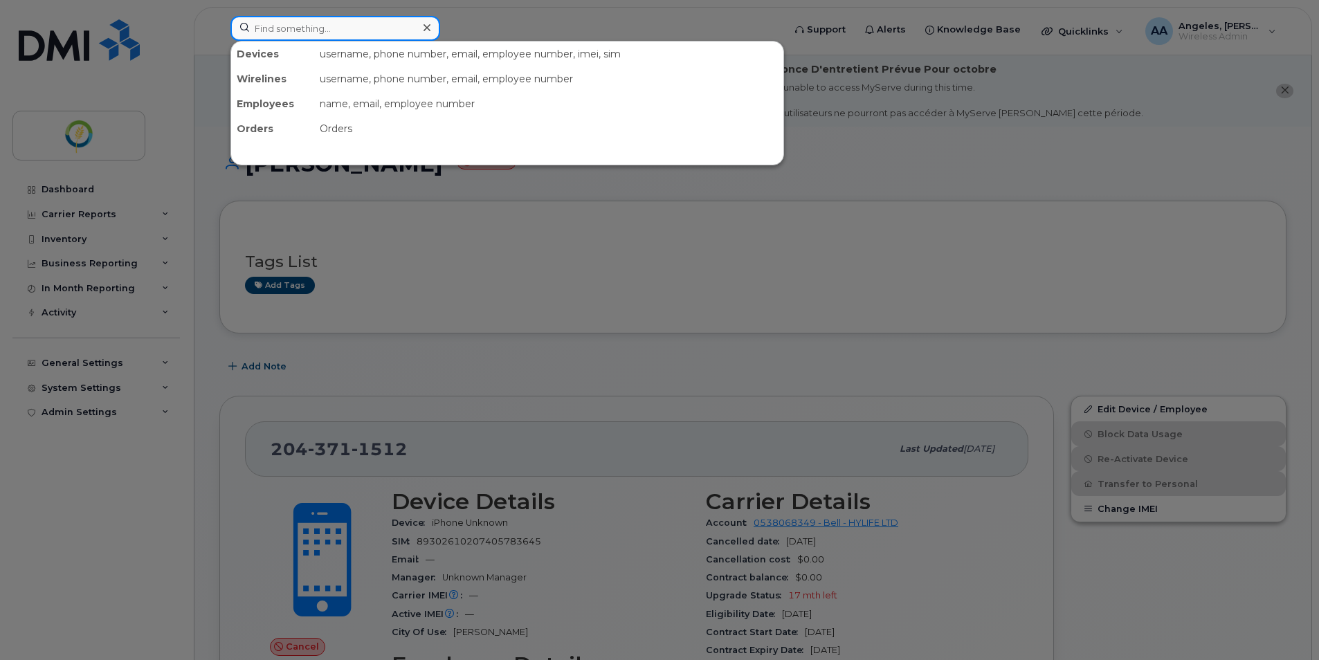
click at [299, 24] on input at bounding box center [335, 28] width 210 height 25
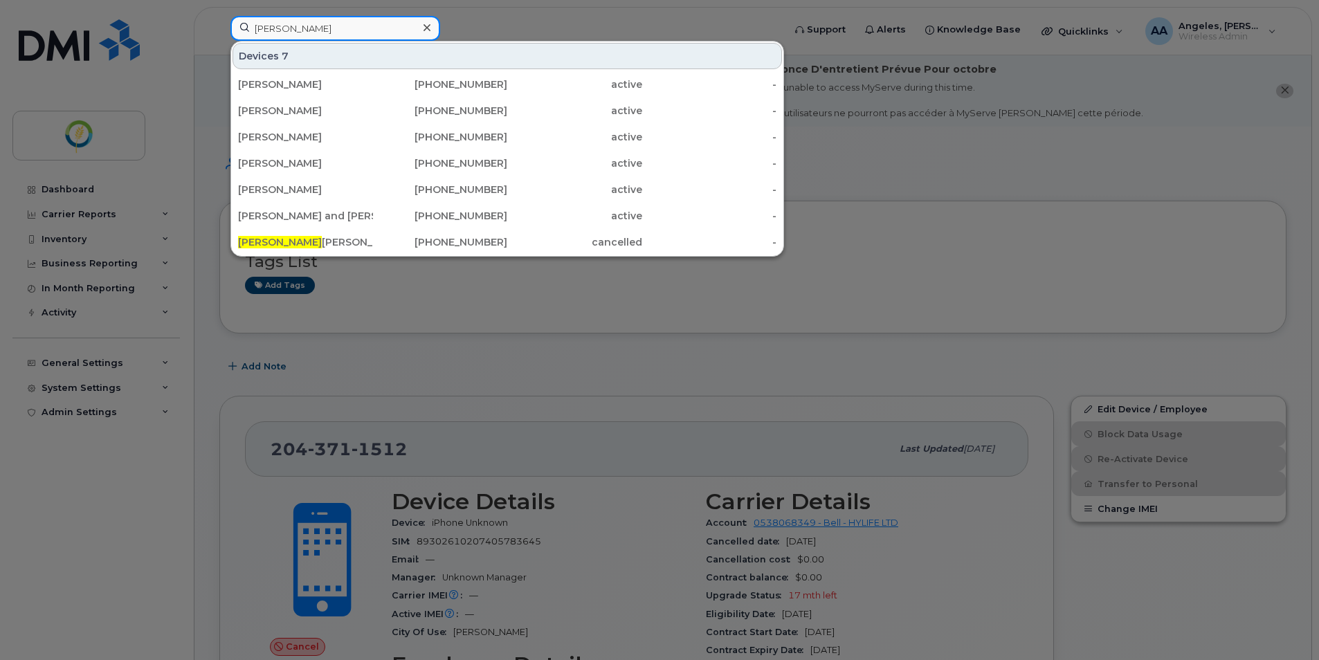
type input "Carter"
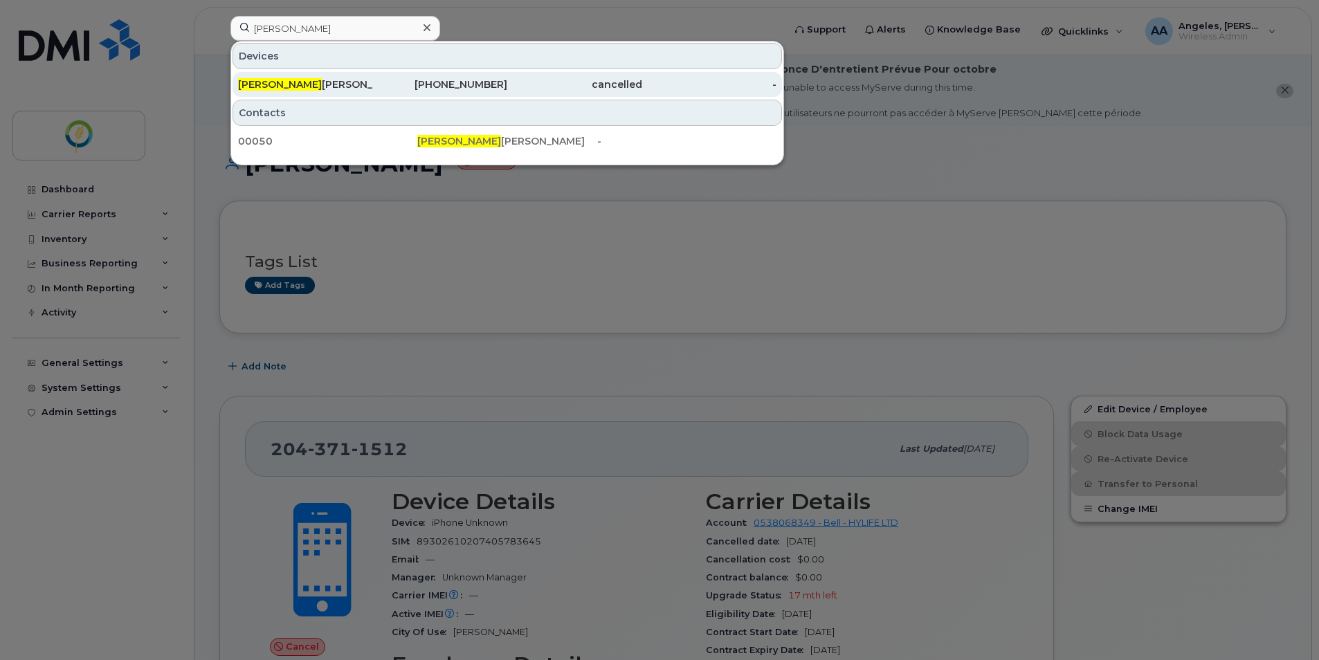
click at [574, 93] on div "cancelled" at bounding box center [574, 84] width 135 height 25
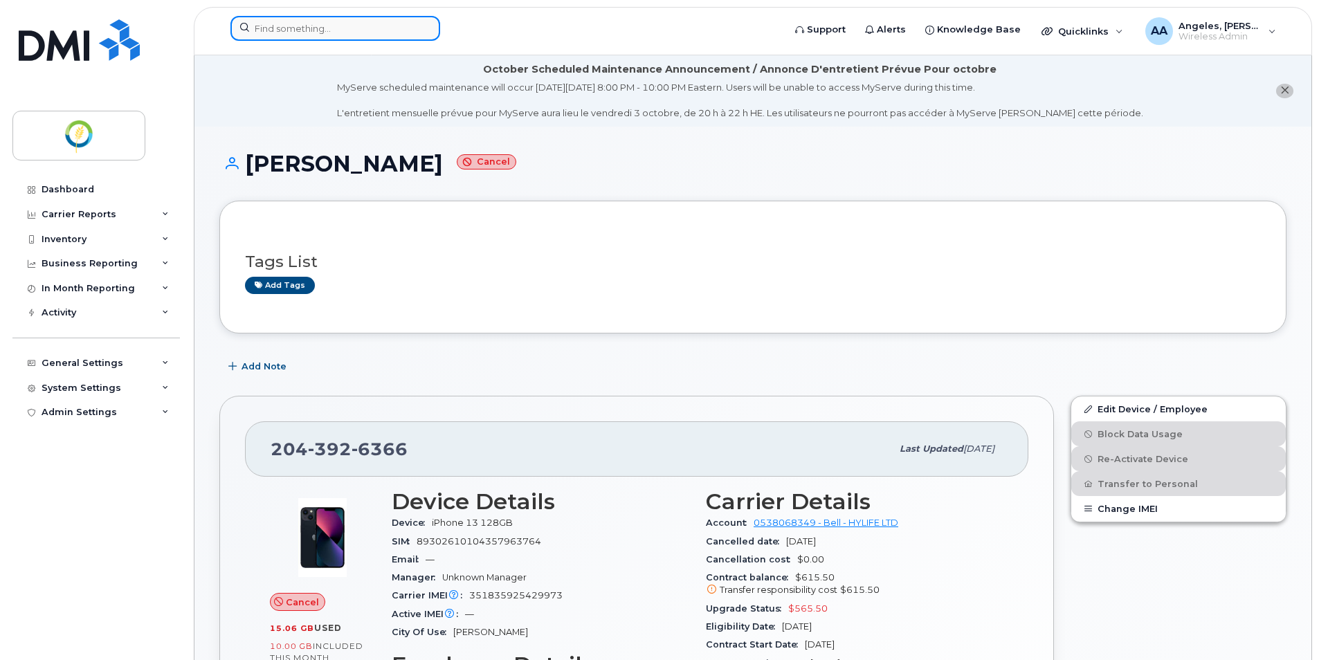
click at [307, 33] on input at bounding box center [335, 28] width 210 height 25
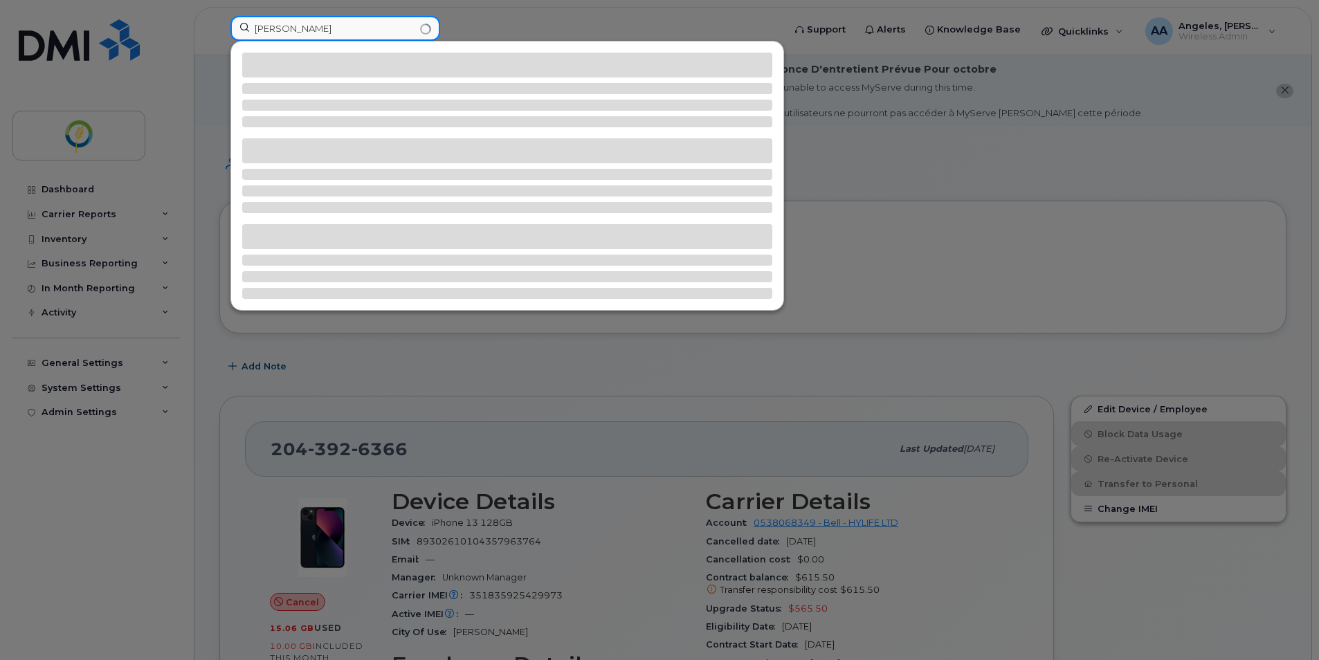
type input "[PERSON_NAME]"
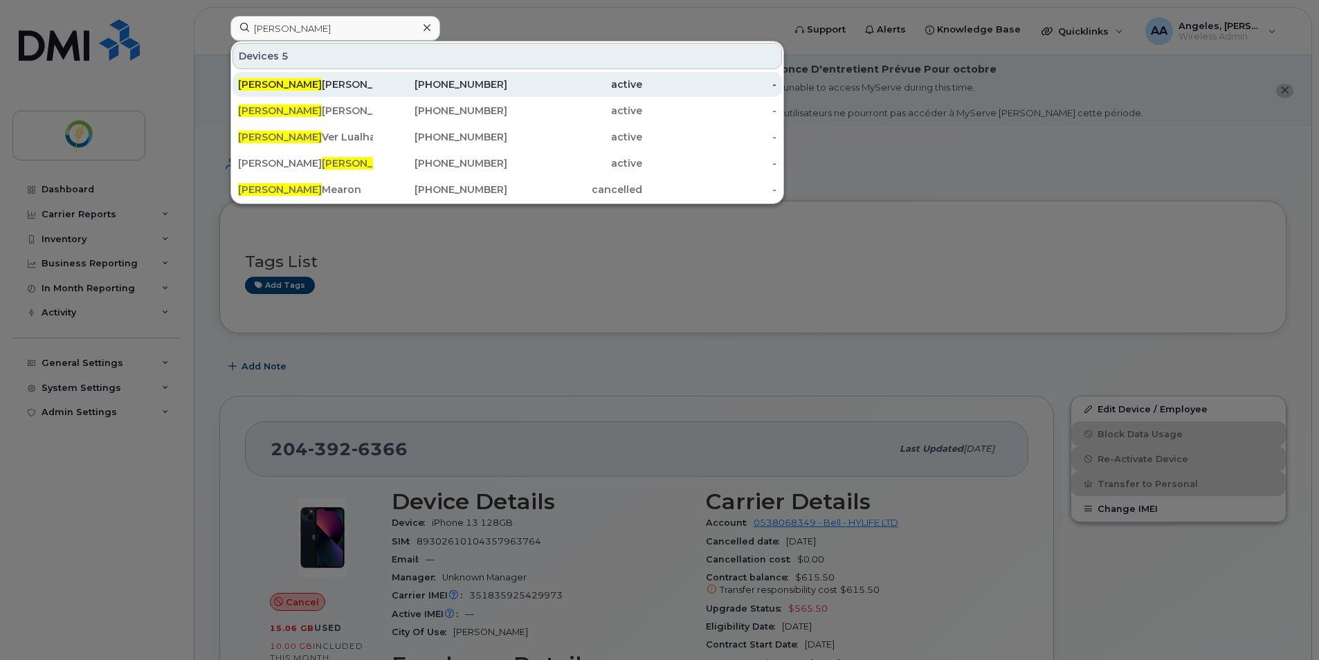
click at [502, 82] on div "[PHONE_NUMBER]" at bounding box center [440, 85] width 135 height 14
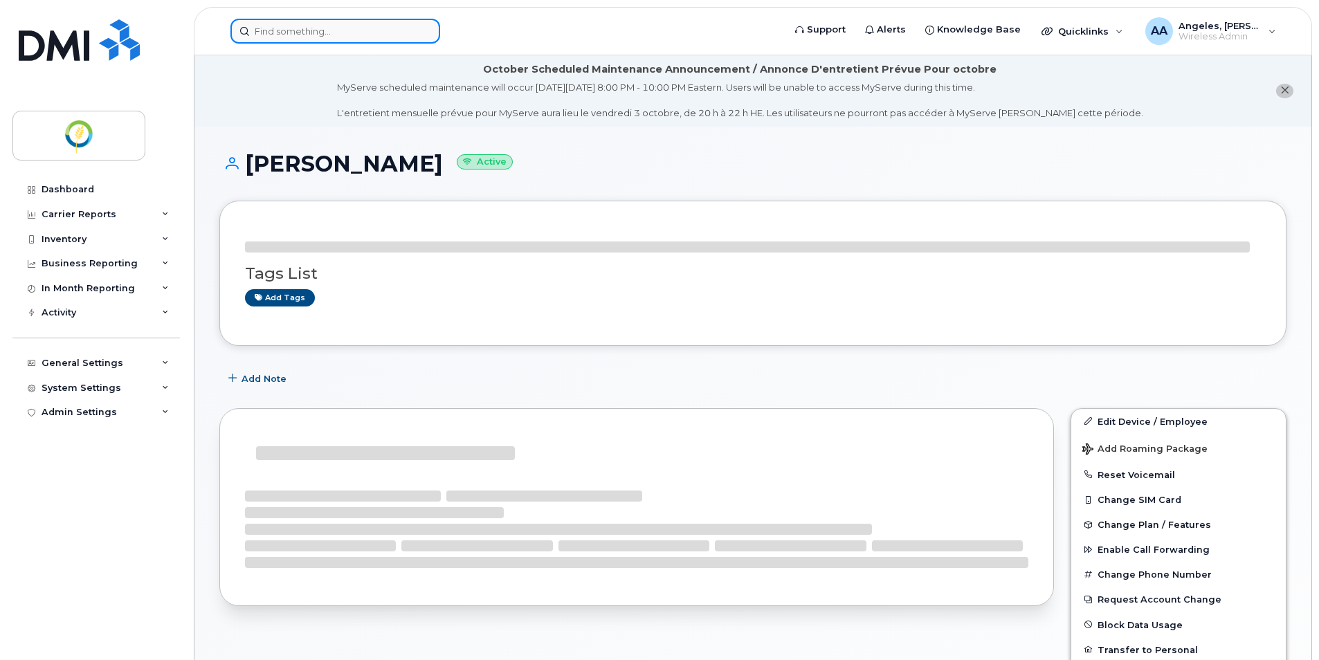
click at [316, 28] on input at bounding box center [335, 31] width 210 height 25
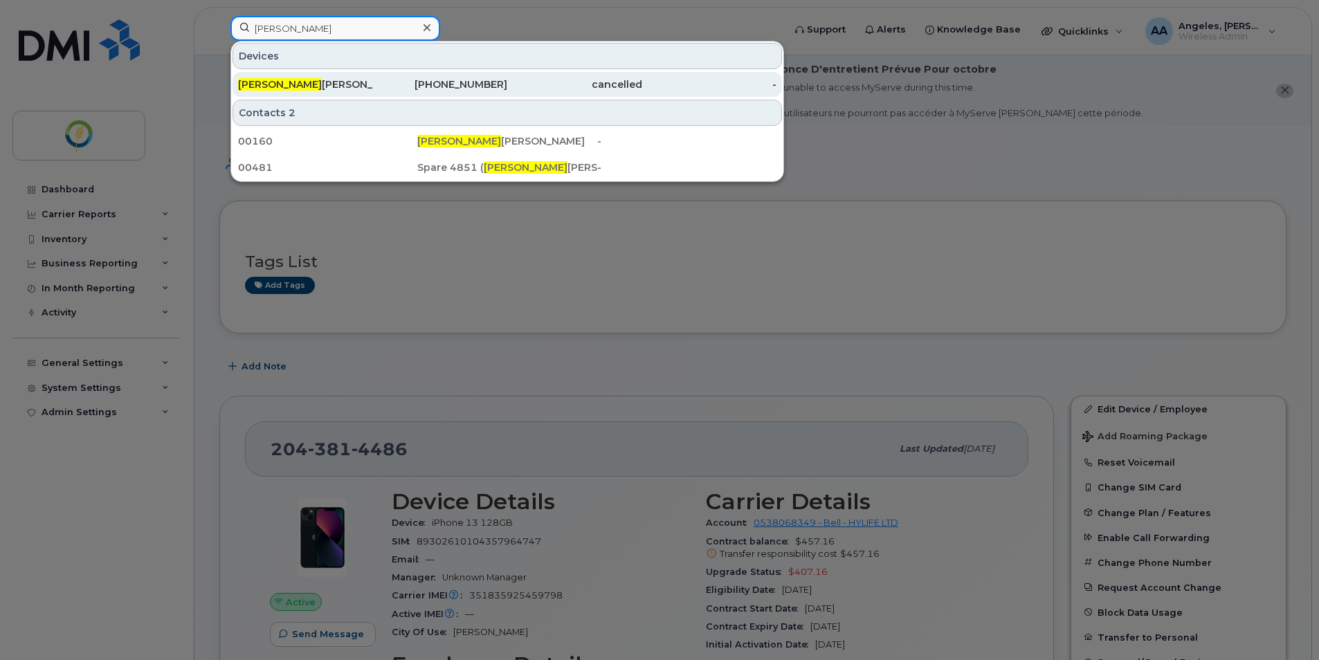
type input "[PERSON_NAME]"
click at [316, 84] on div "[PERSON_NAME] Mea [PERSON_NAME]" at bounding box center [305, 85] width 135 height 14
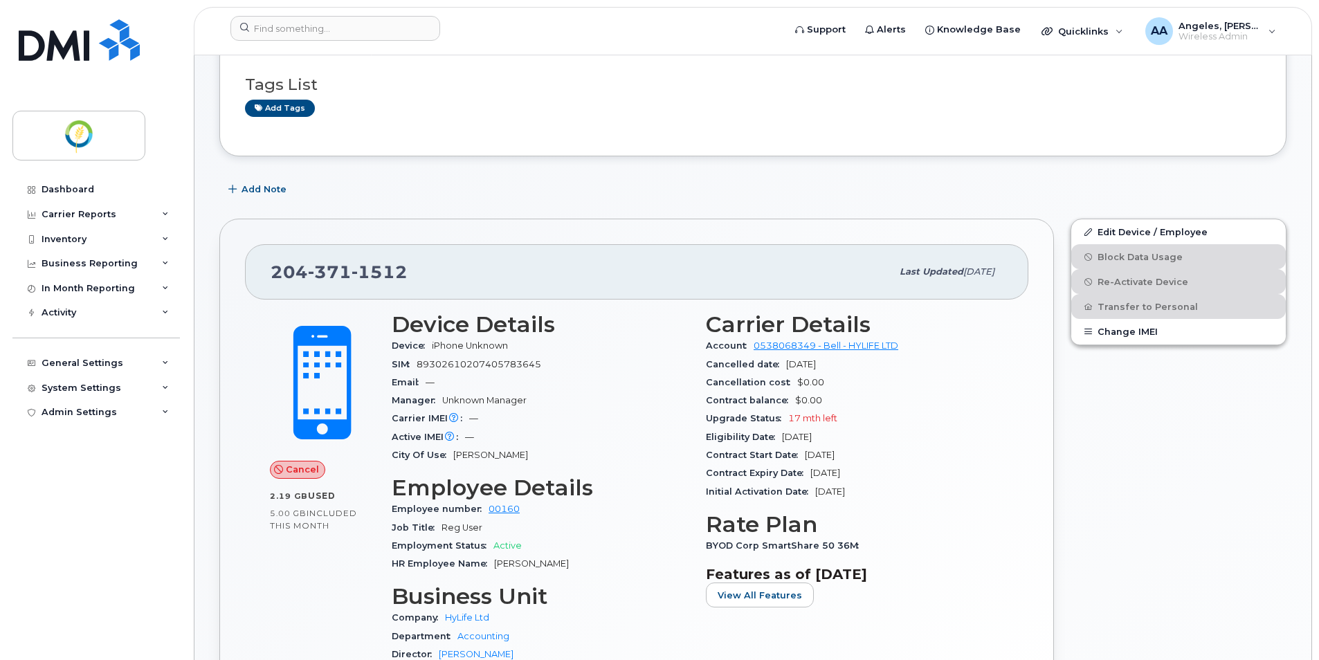
scroll to position [208, 0]
